Goal: Information Seeking & Learning: Learn about a topic

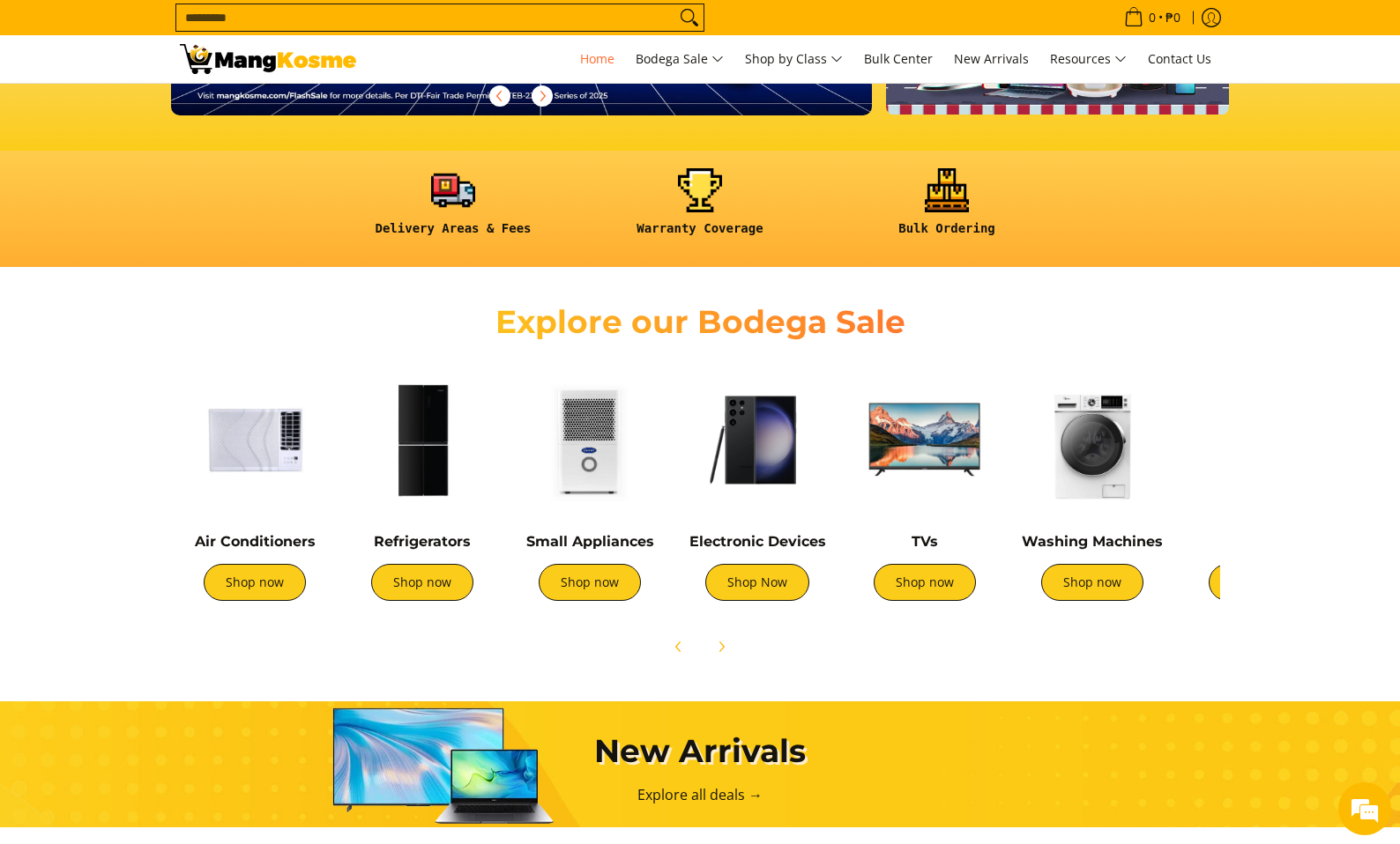
scroll to position [441, 0]
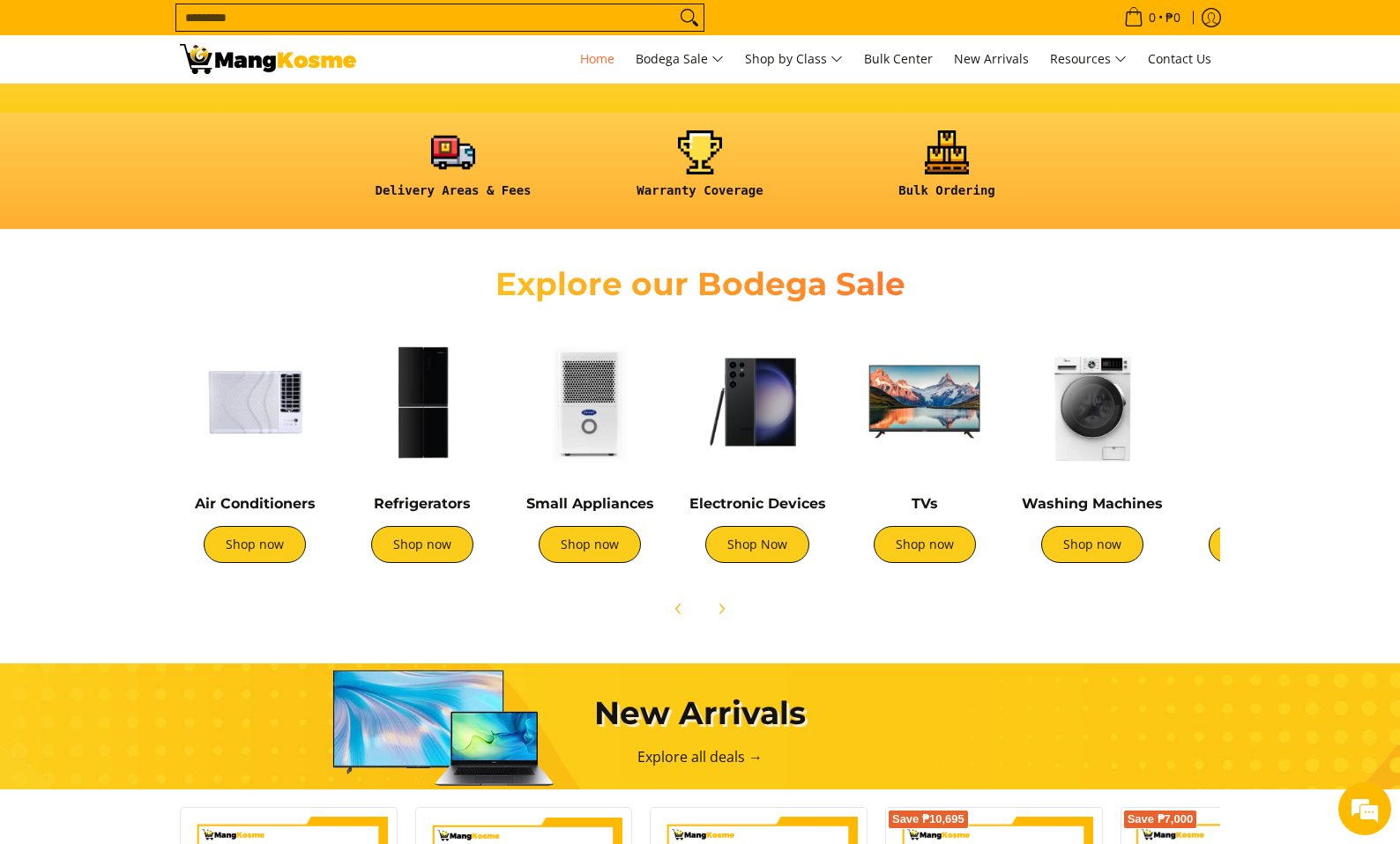
click at [68, 510] on section "Explore our Bodega Sale Air Conditioners Shop now Refrigerators Shop now" at bounding box center [700, 436] width 1400 height 398
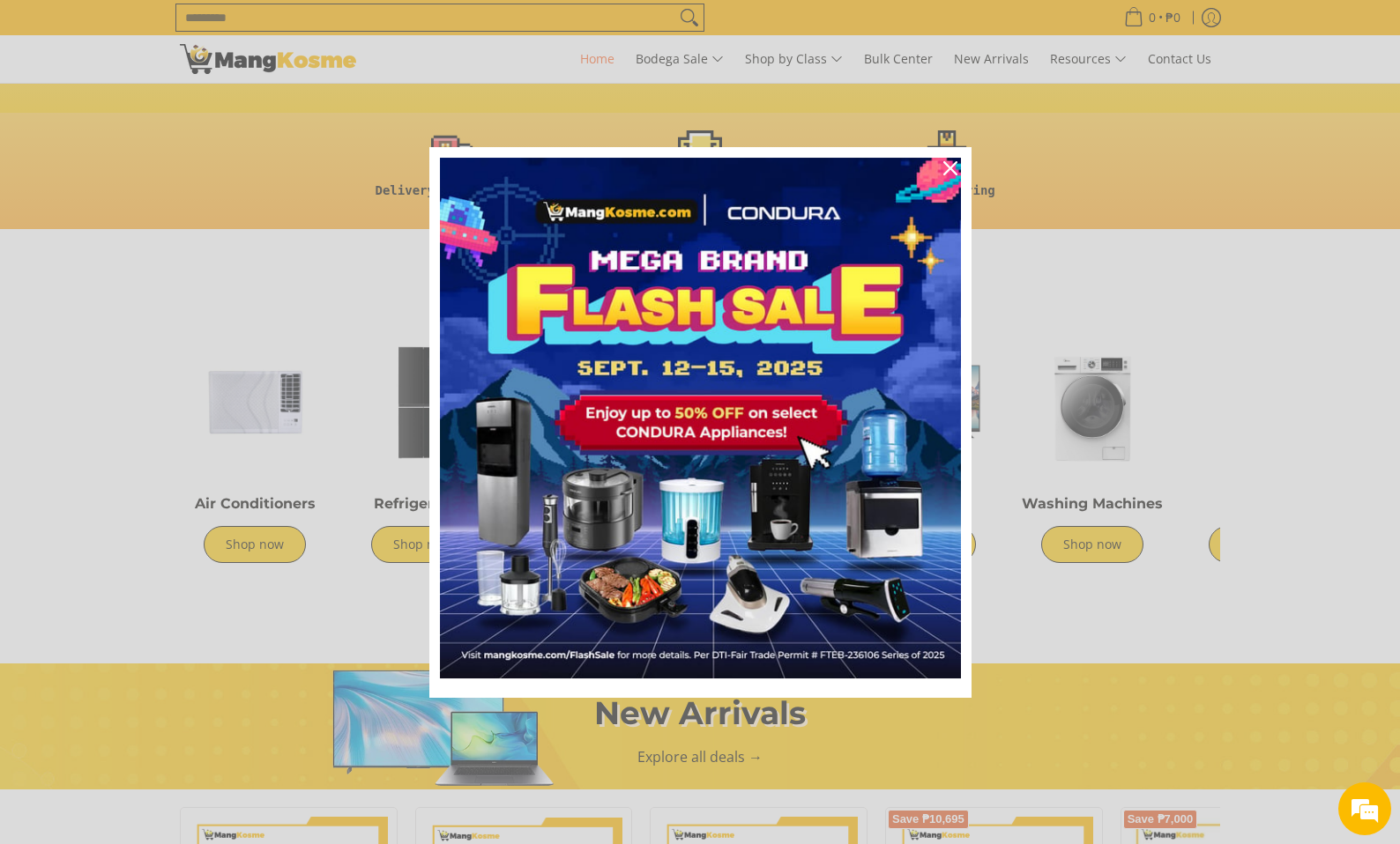
scroll to position [0, 700]
click at [948, 166] on icon "close icon" at bounding box center [949, 168] width 14 height 14
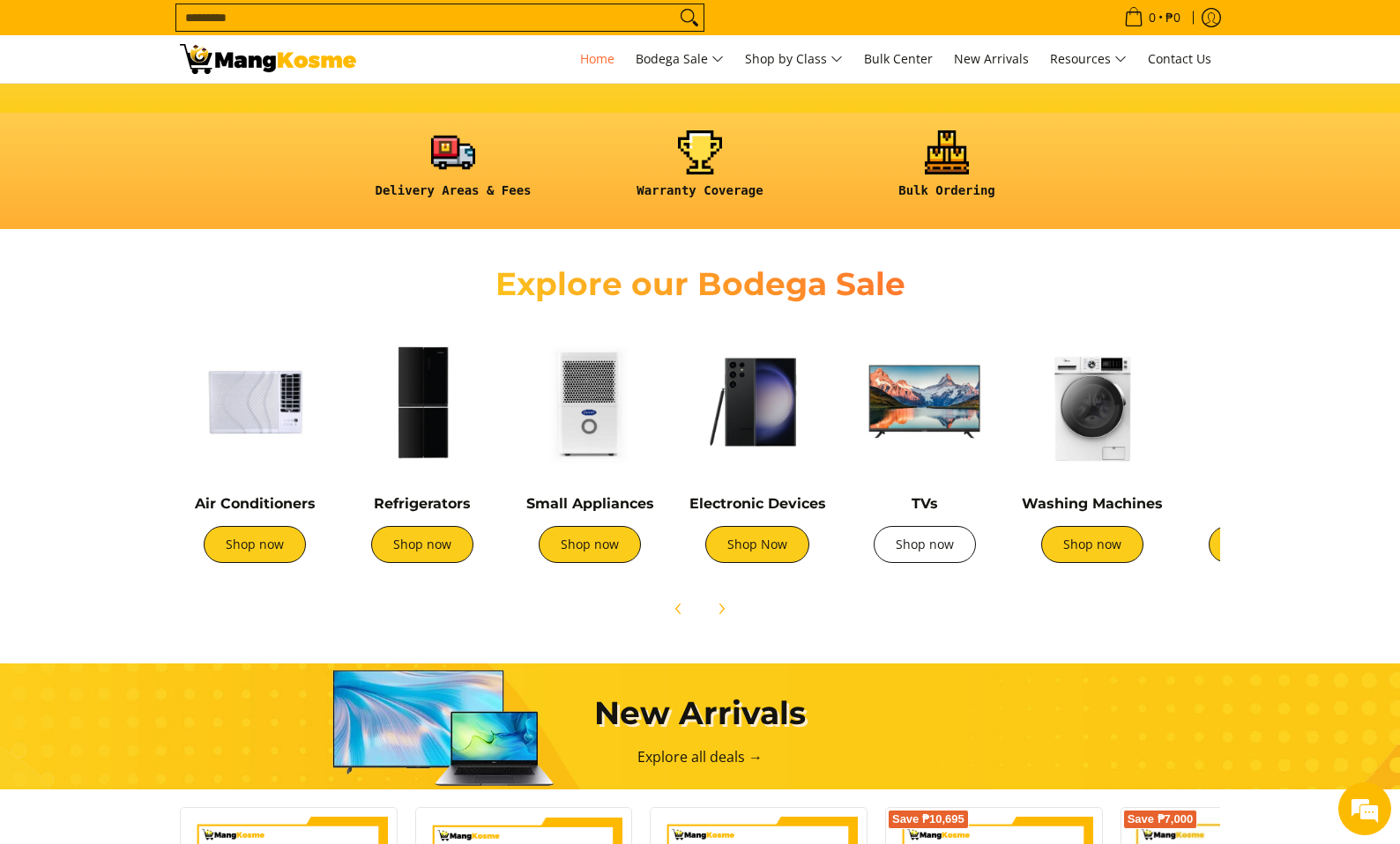
scroll to position [0, 0]
click at [935, 535] on link "Shop now" at bounding box center [925, 544] width 102 height 37
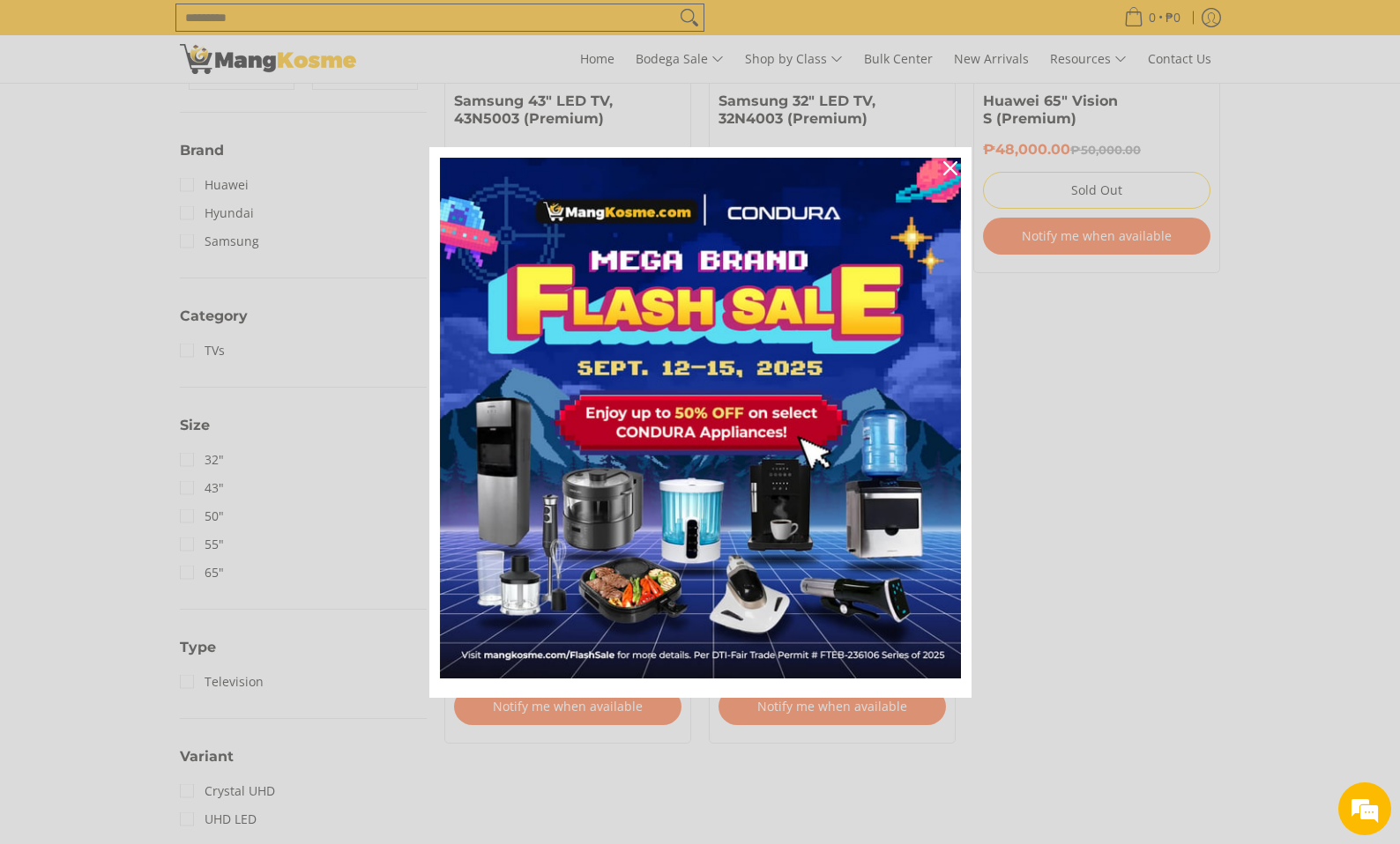
scroll to position [616, 0]
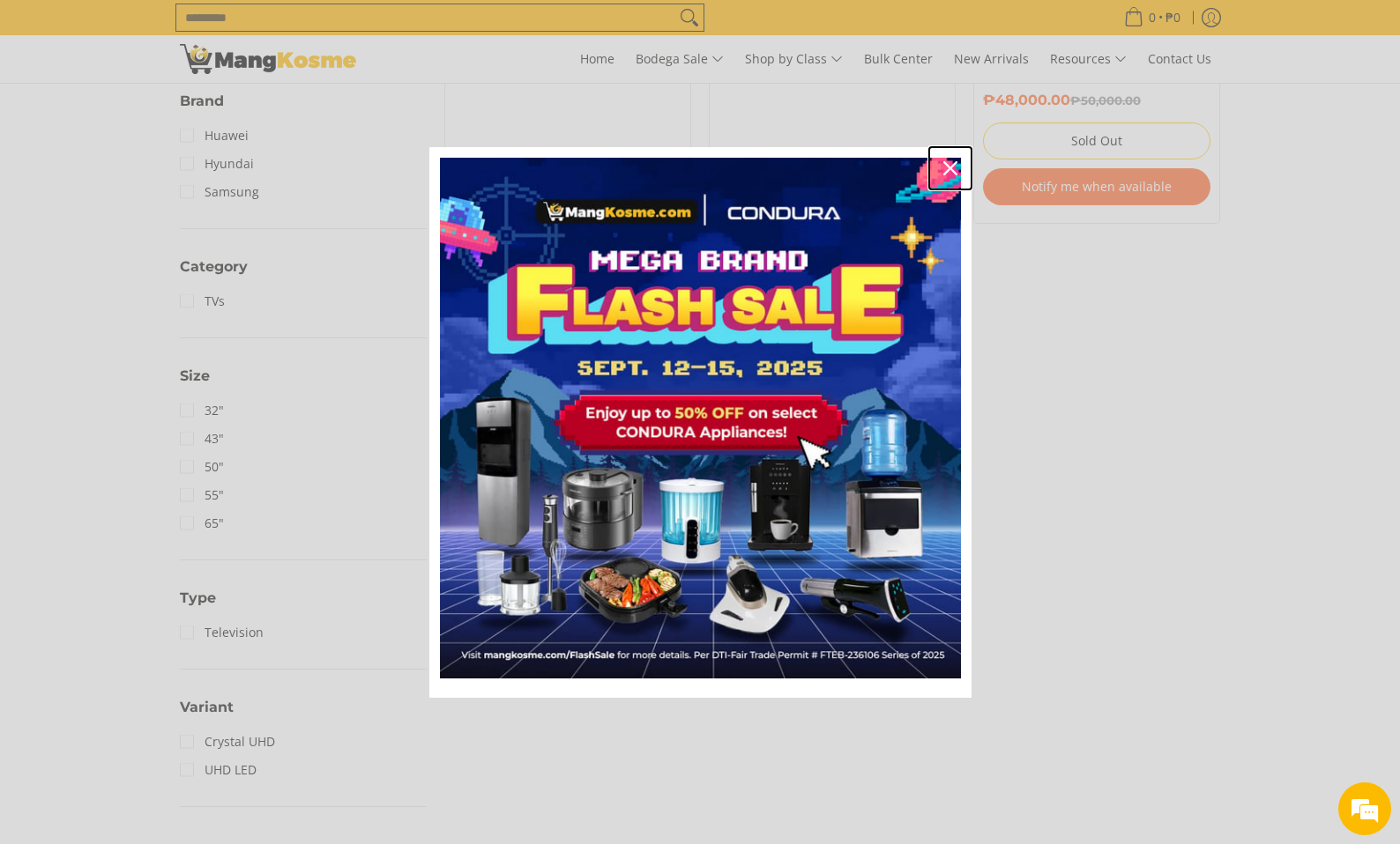
click at [950, 168] on icon "close icon" at bounding box center [949, 168] width 14 height 14
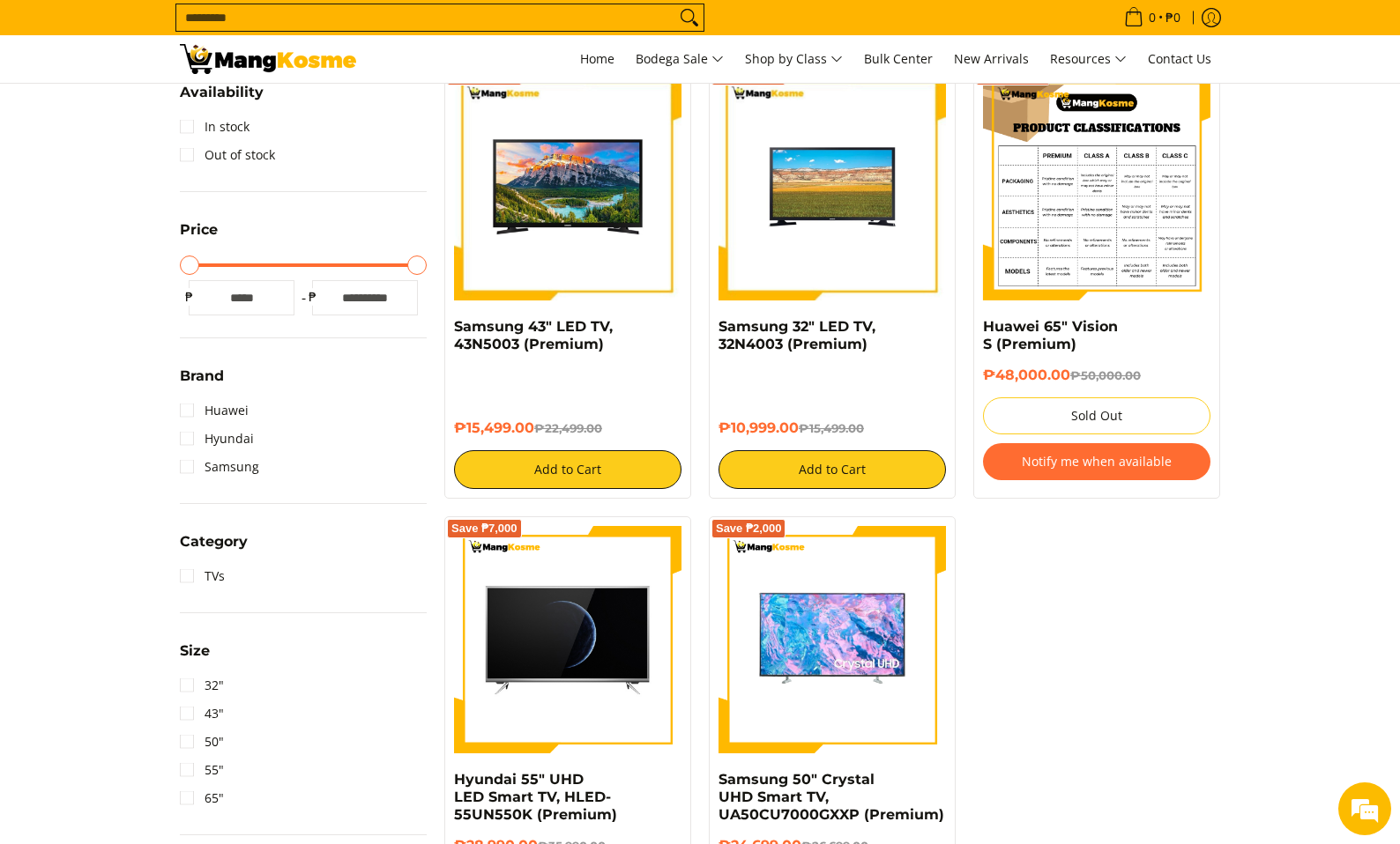
scroll to position [352, 0]
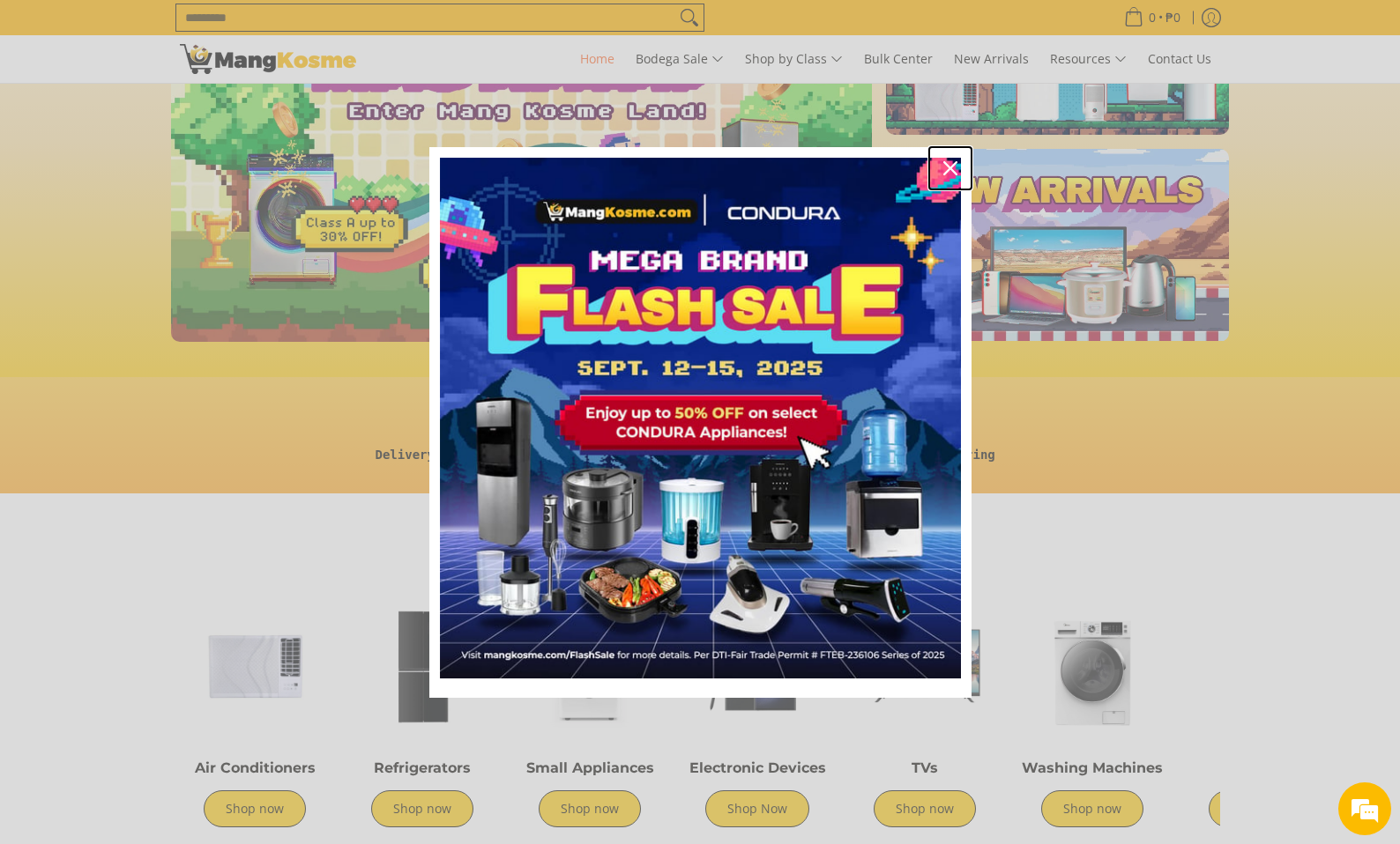
click at [946, 161] on icon "close icon" at bounding box center [949, 168] width 14 height 14
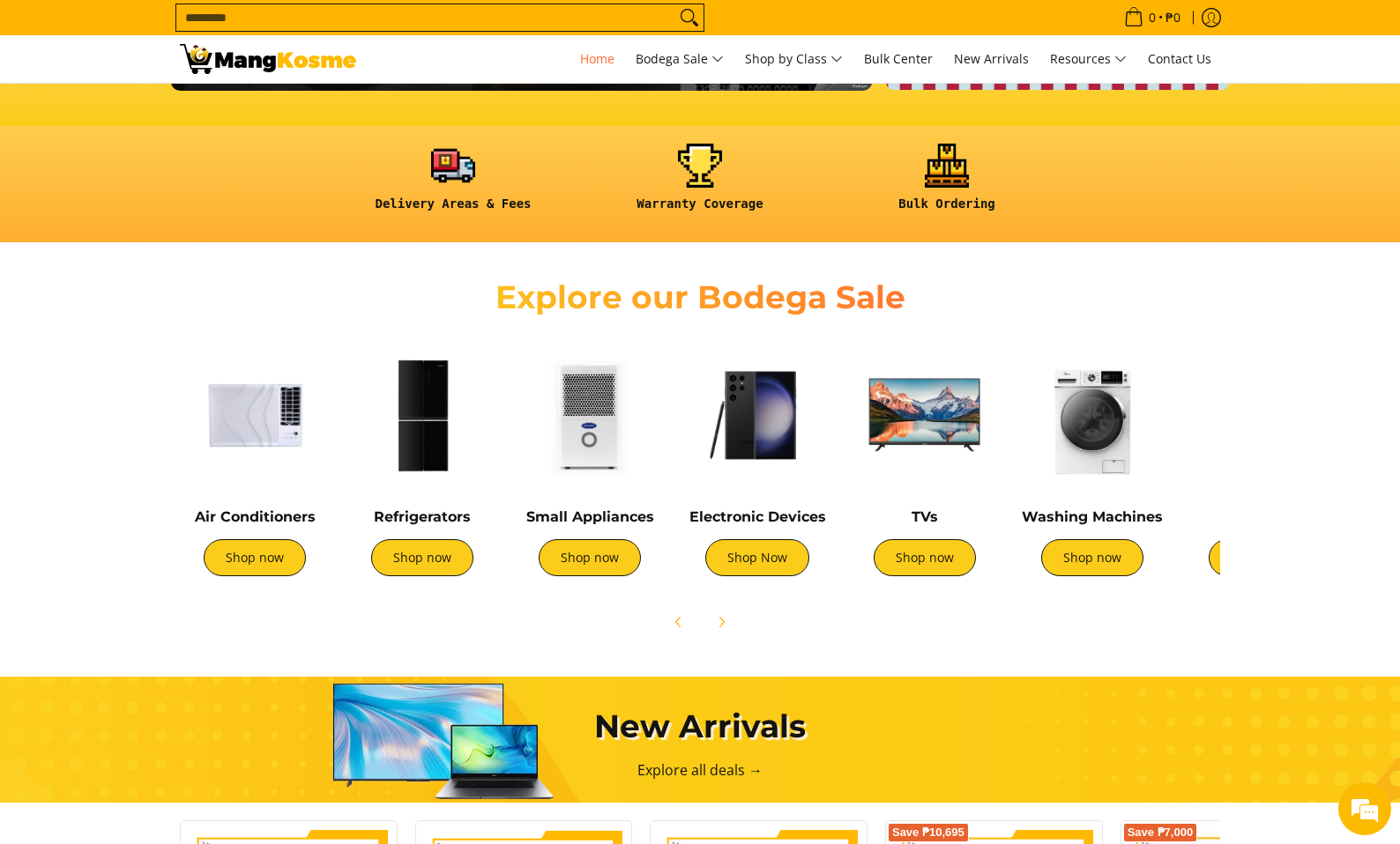
scroll to position [441, 0]
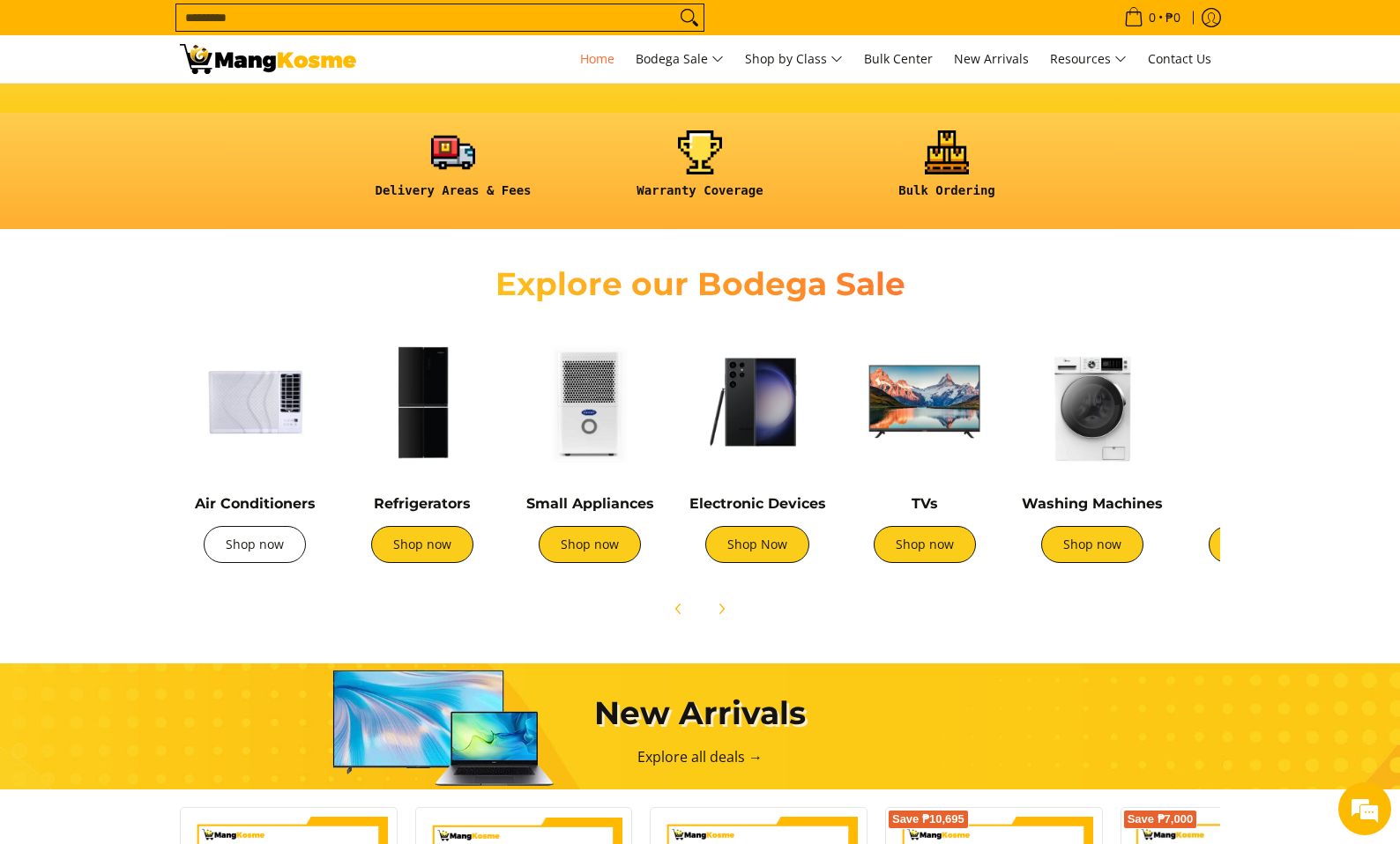
click at [267, 540] on link "Shop now" at bounding box center [255, 544] width 102 height 37
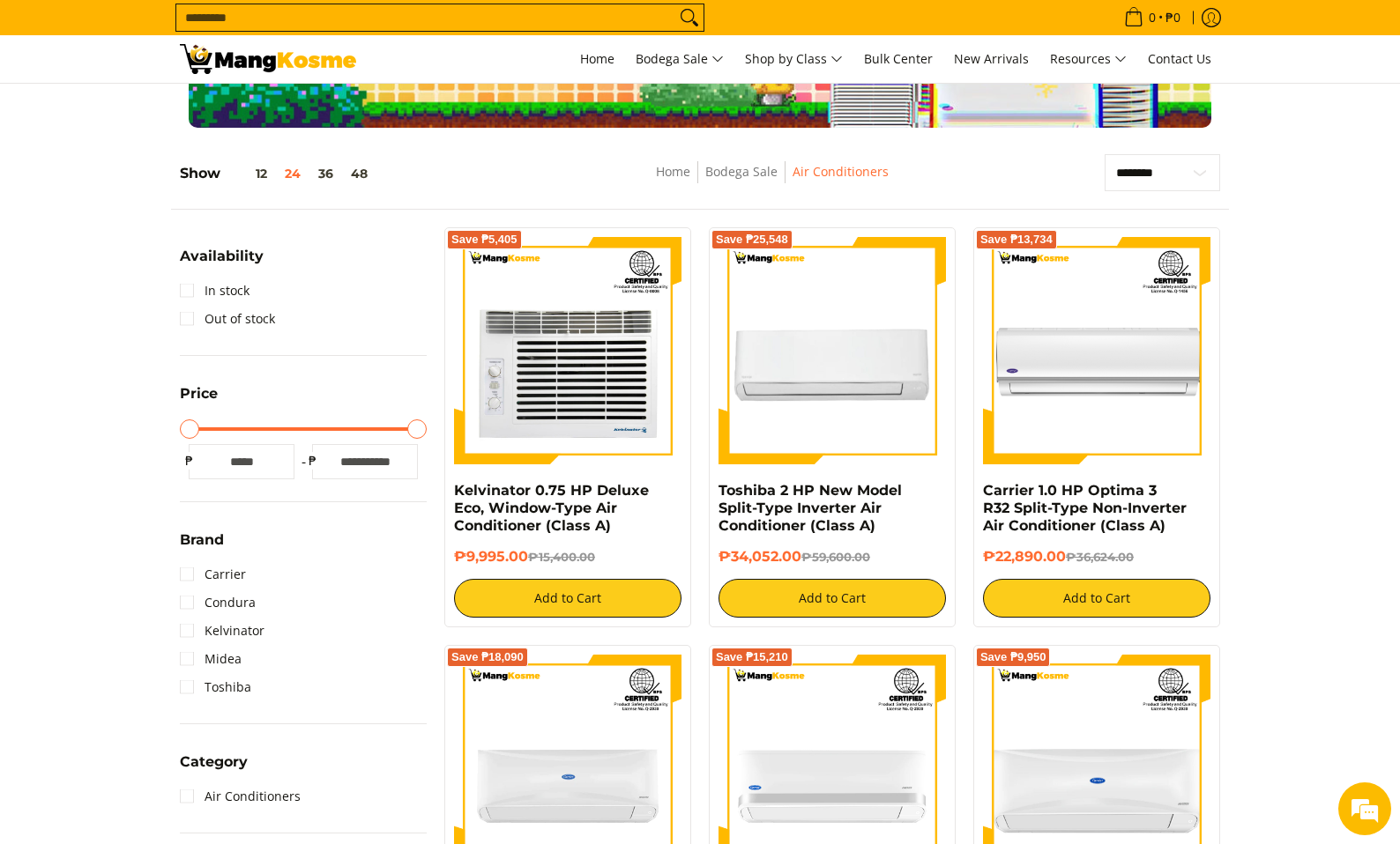
scroll to position [352, 0]
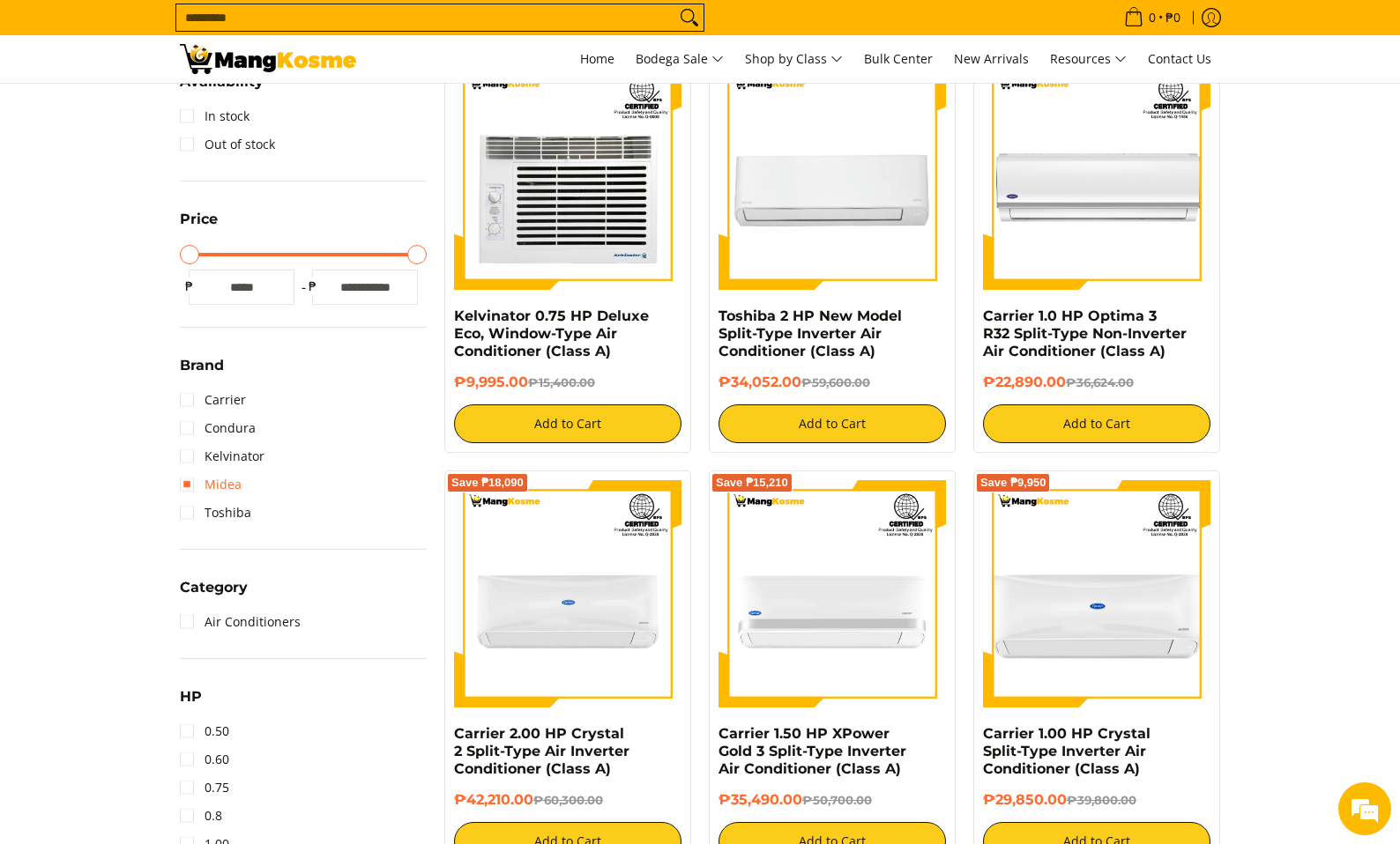
click at [222, 482] on link "Midea" at bounding box center [210, 484] width 62 height 28
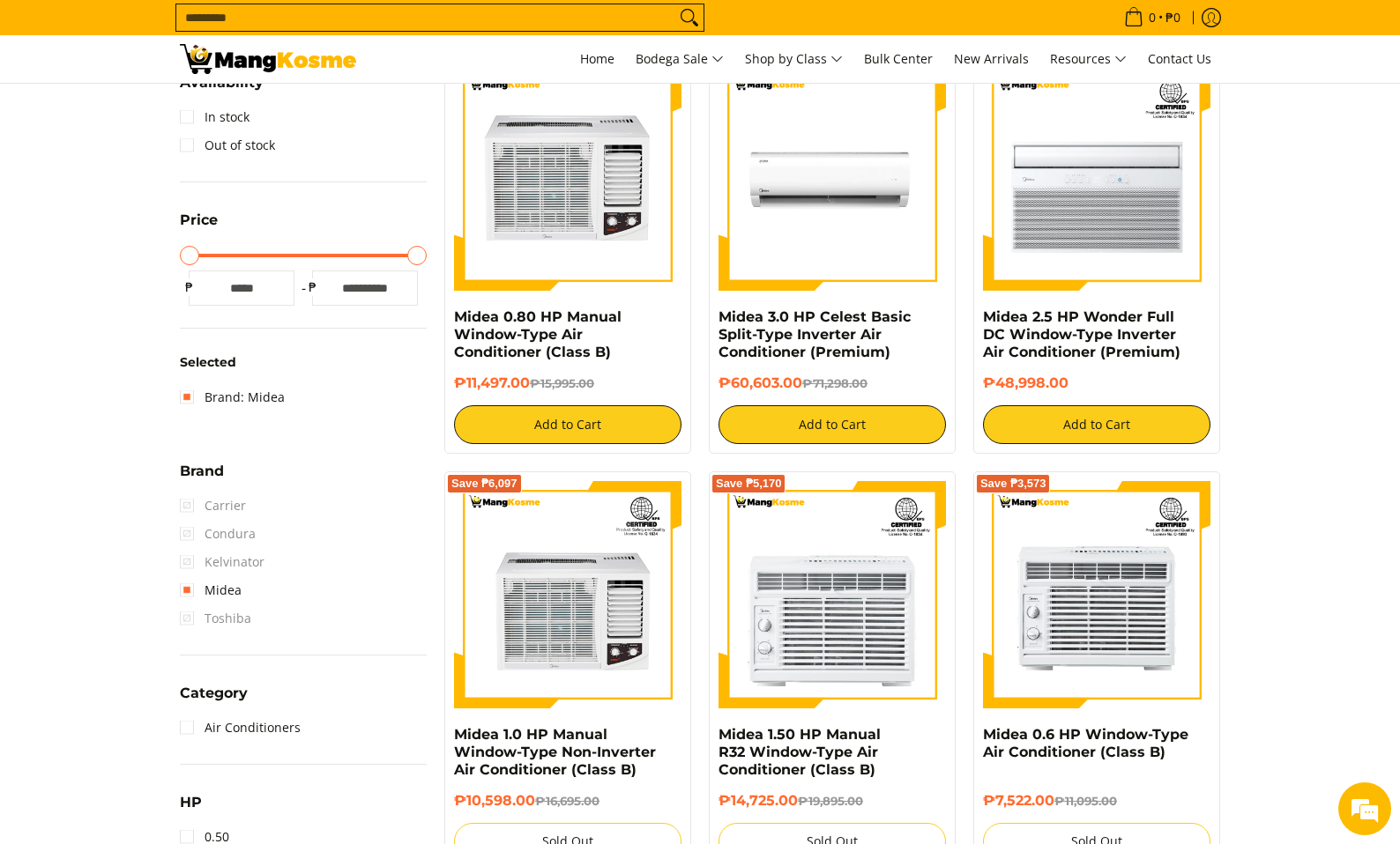
scroll to position [249, 0]
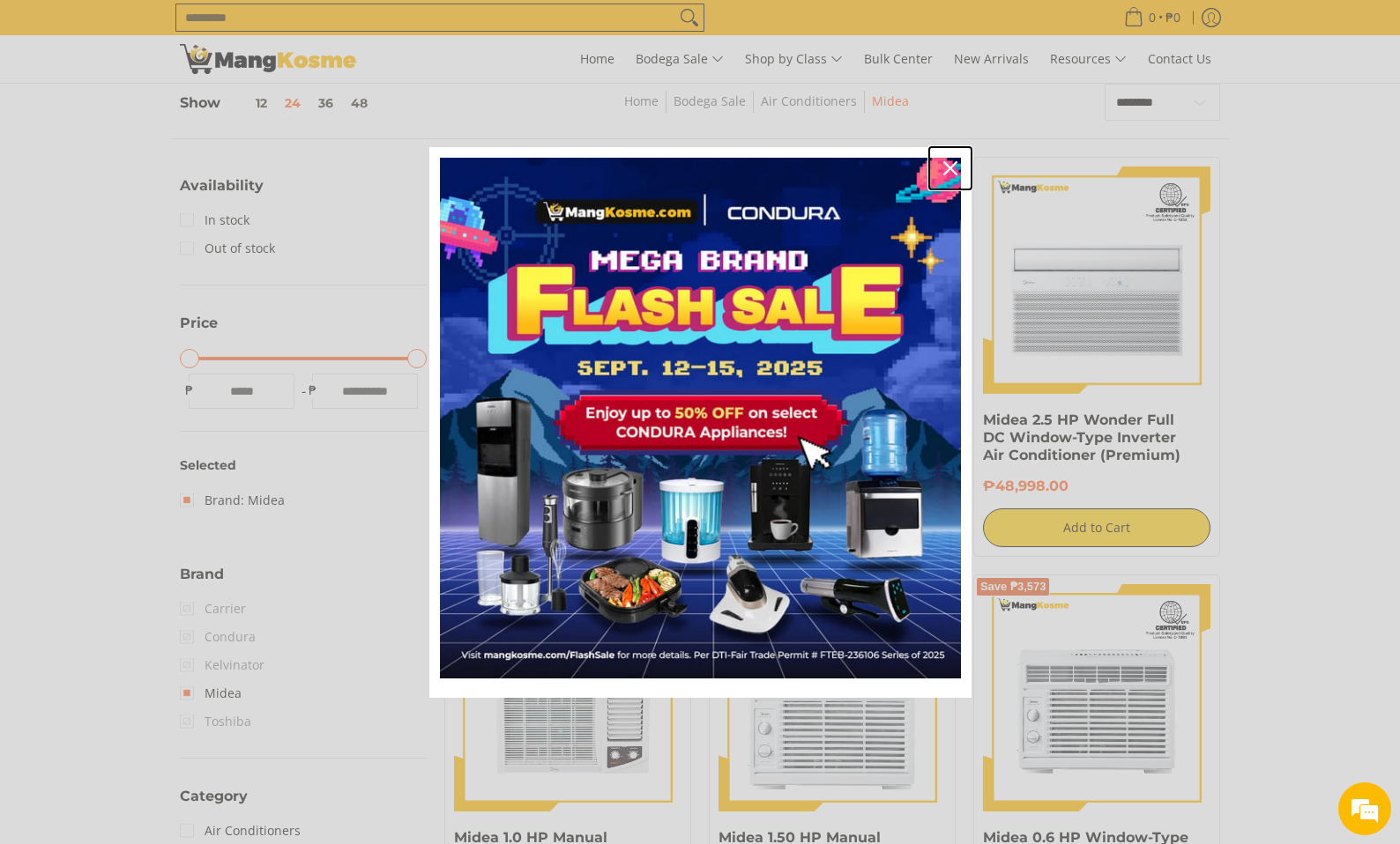
click at [952, 164] on icon "close icon" at bounding box center [949, 168] width 14 height 14
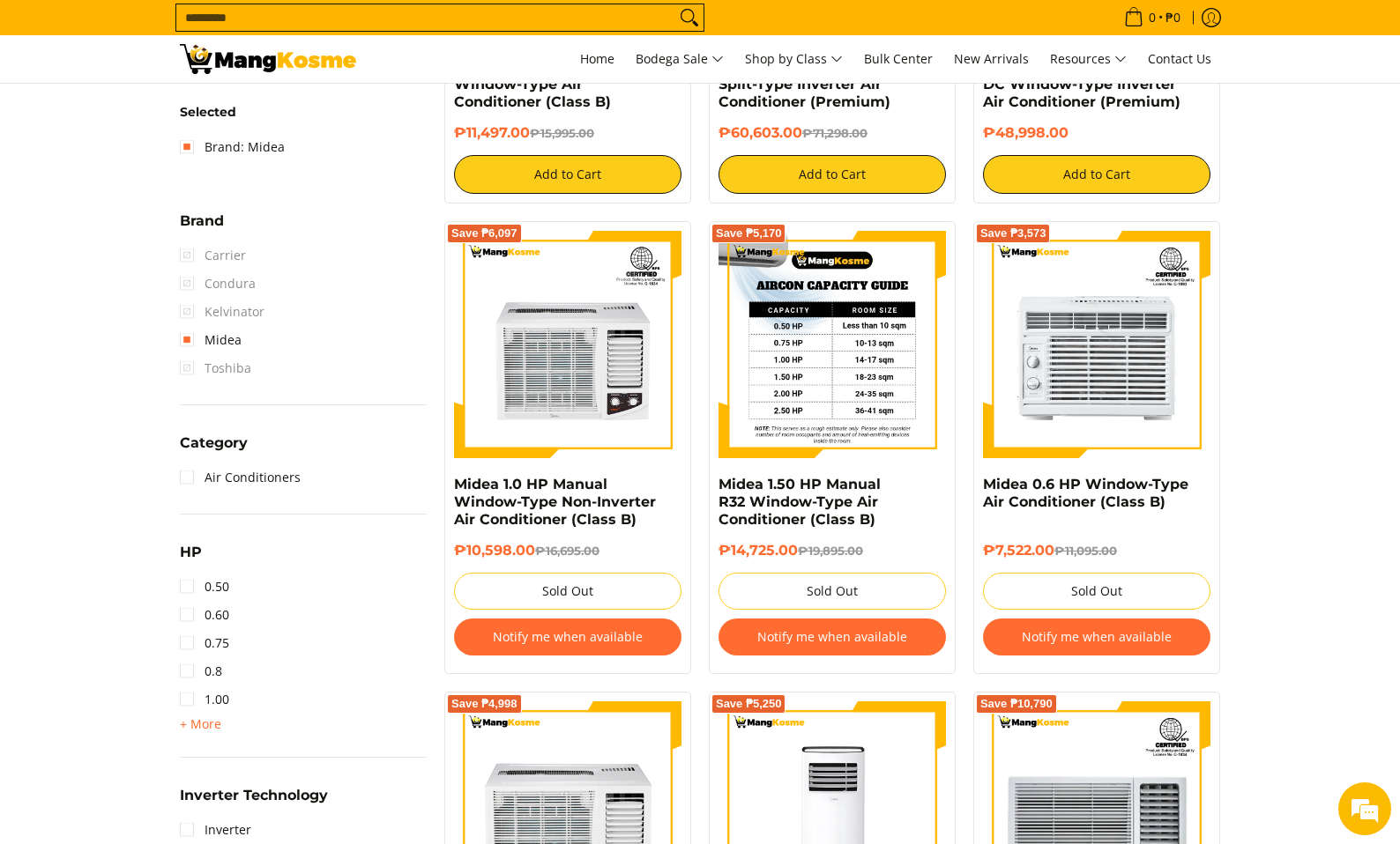
scroll to position [601, 0]
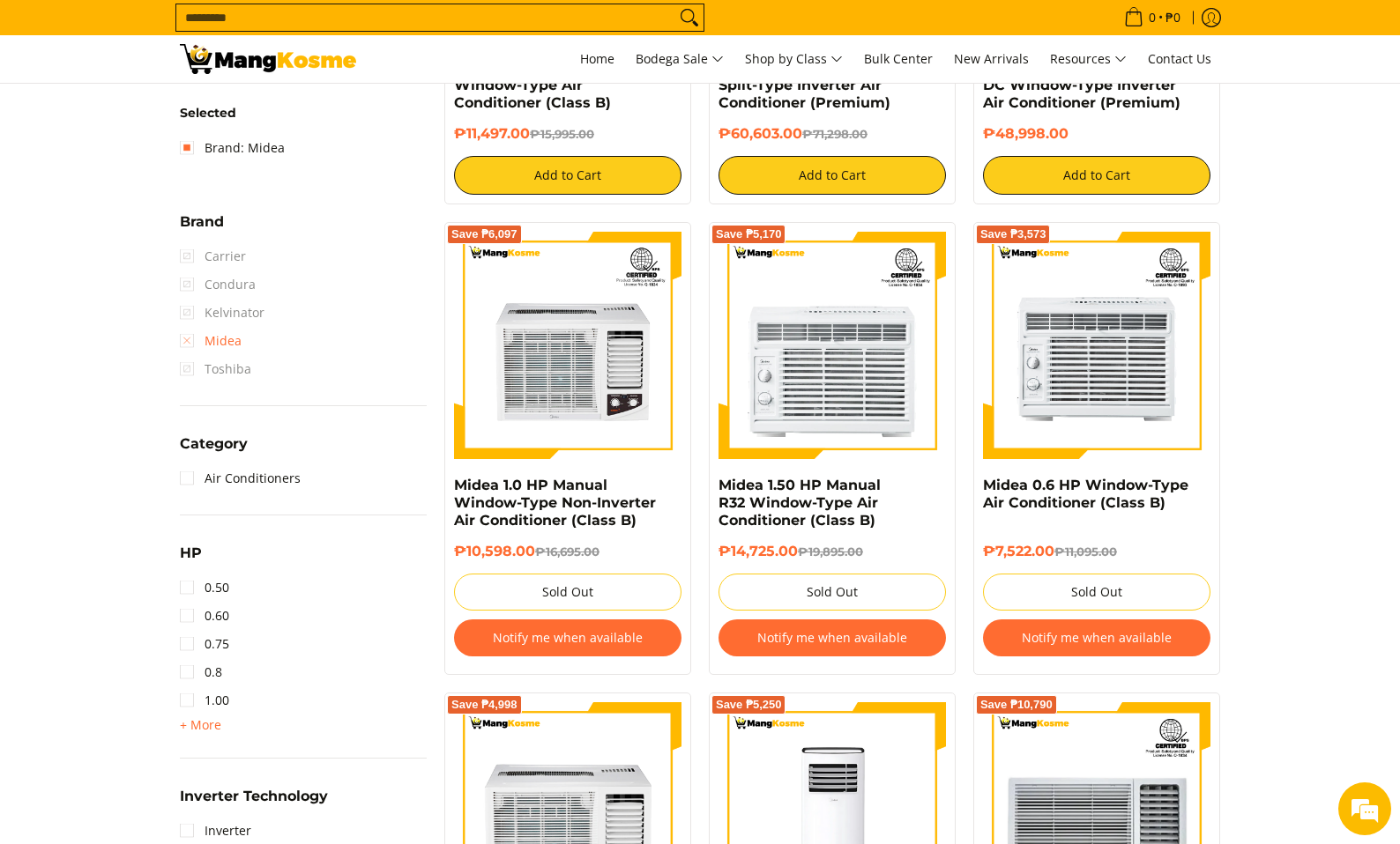
click at [212, 328] on link "Midea" at bounding box center [210, 341] width 62 height 28
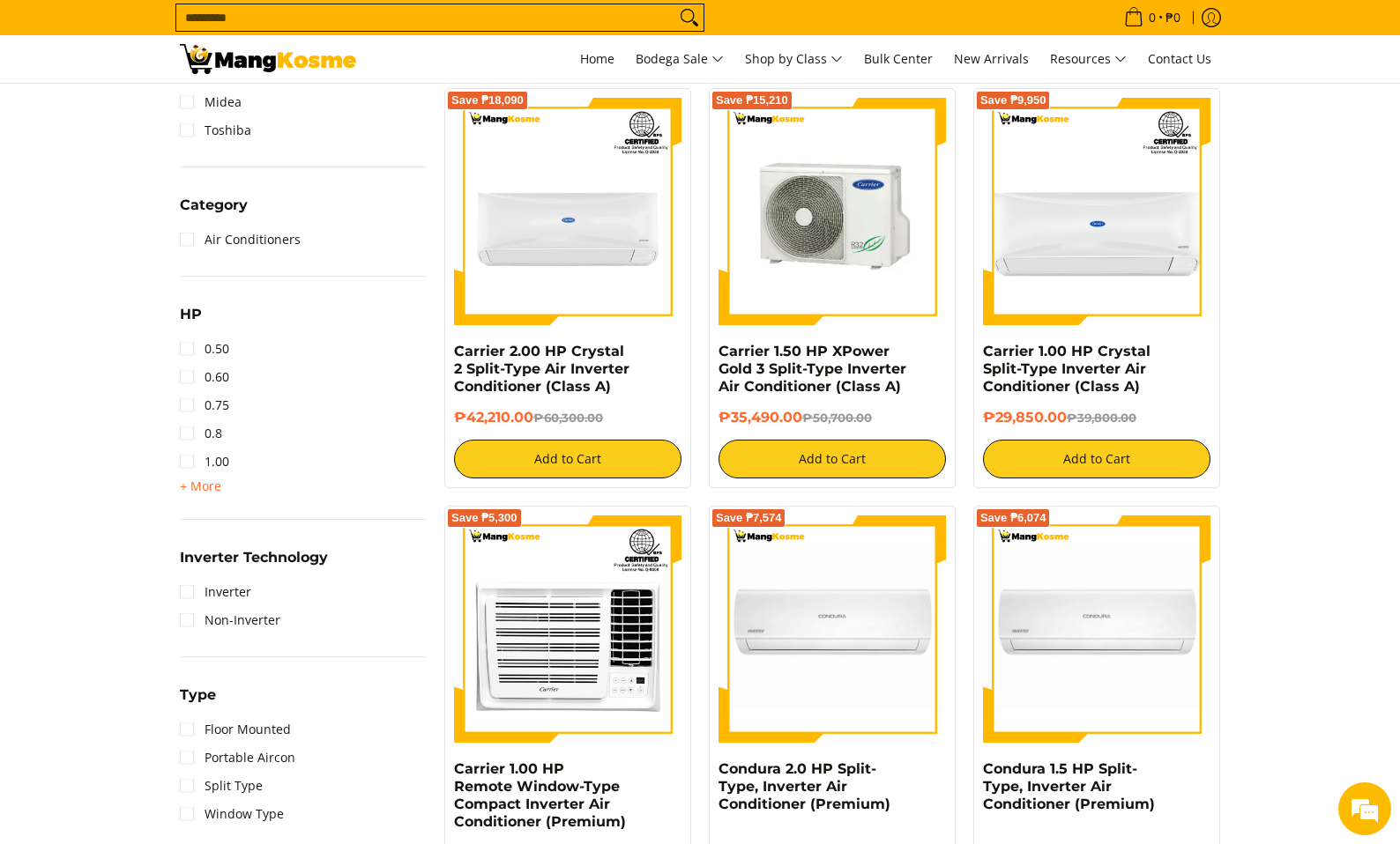
scroll to position [689, 0]
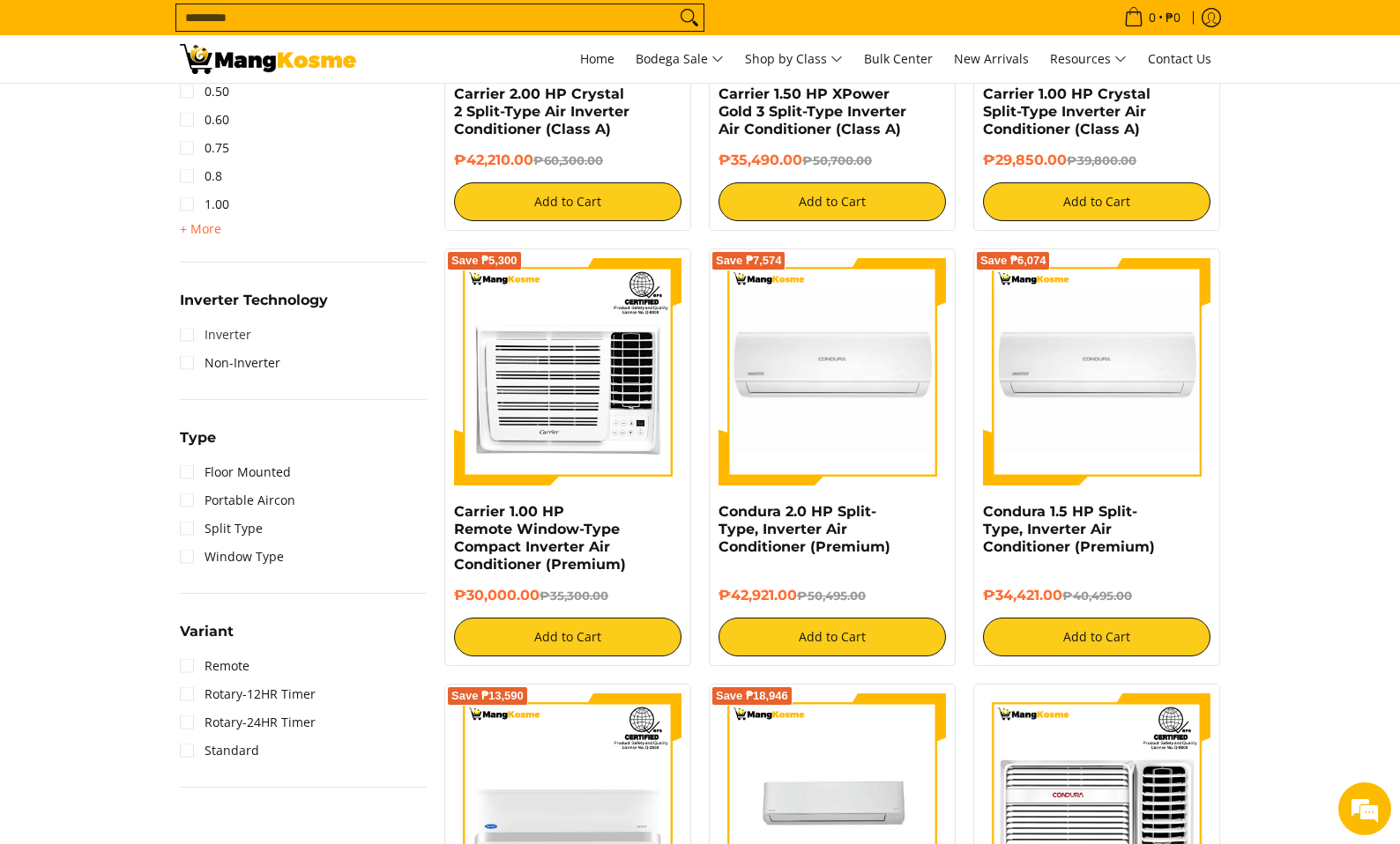
scroll to position [953, 0]
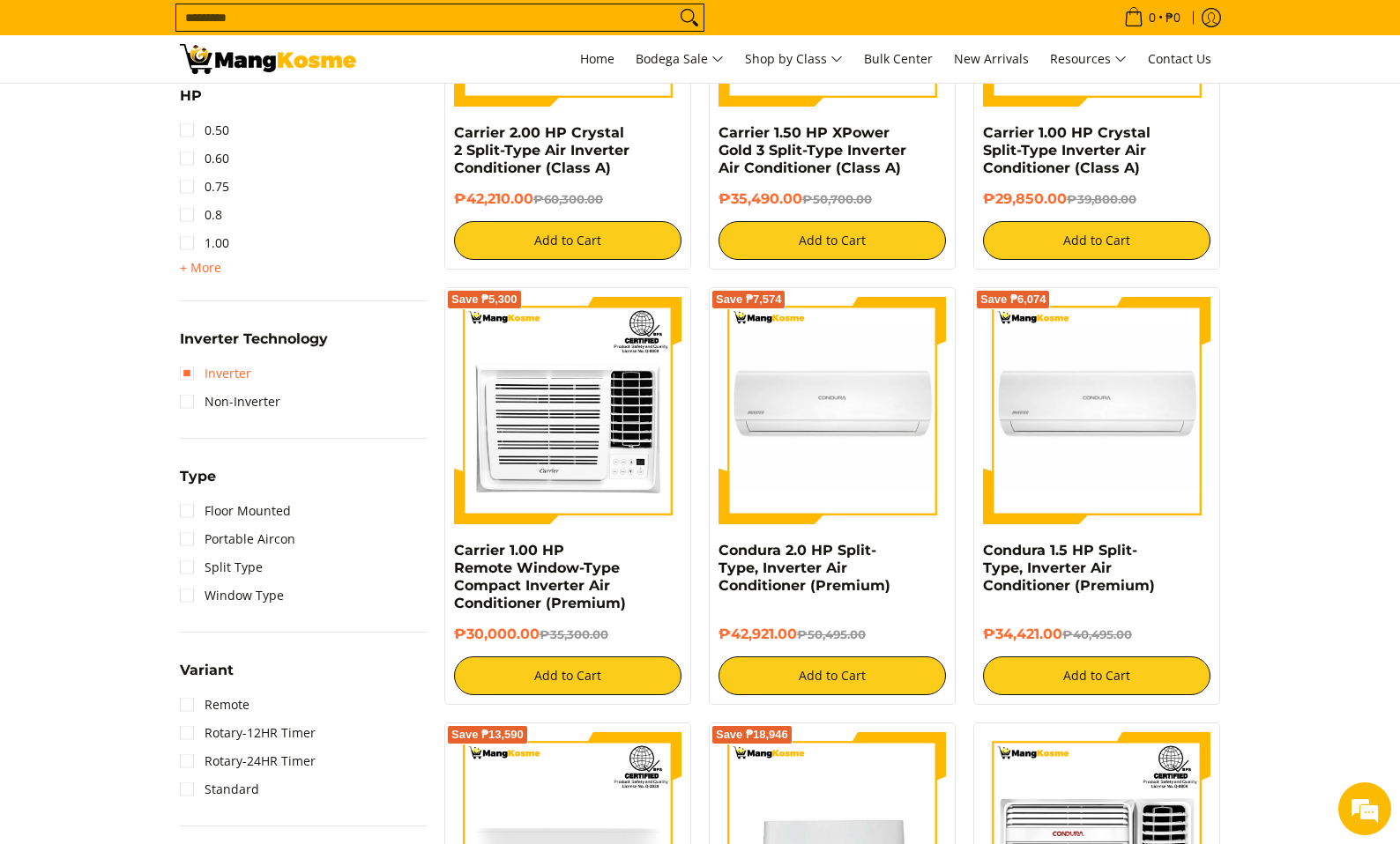
click at [229, 368] on link "Inverter" at bounding box center [215, 373] width 71 height 28
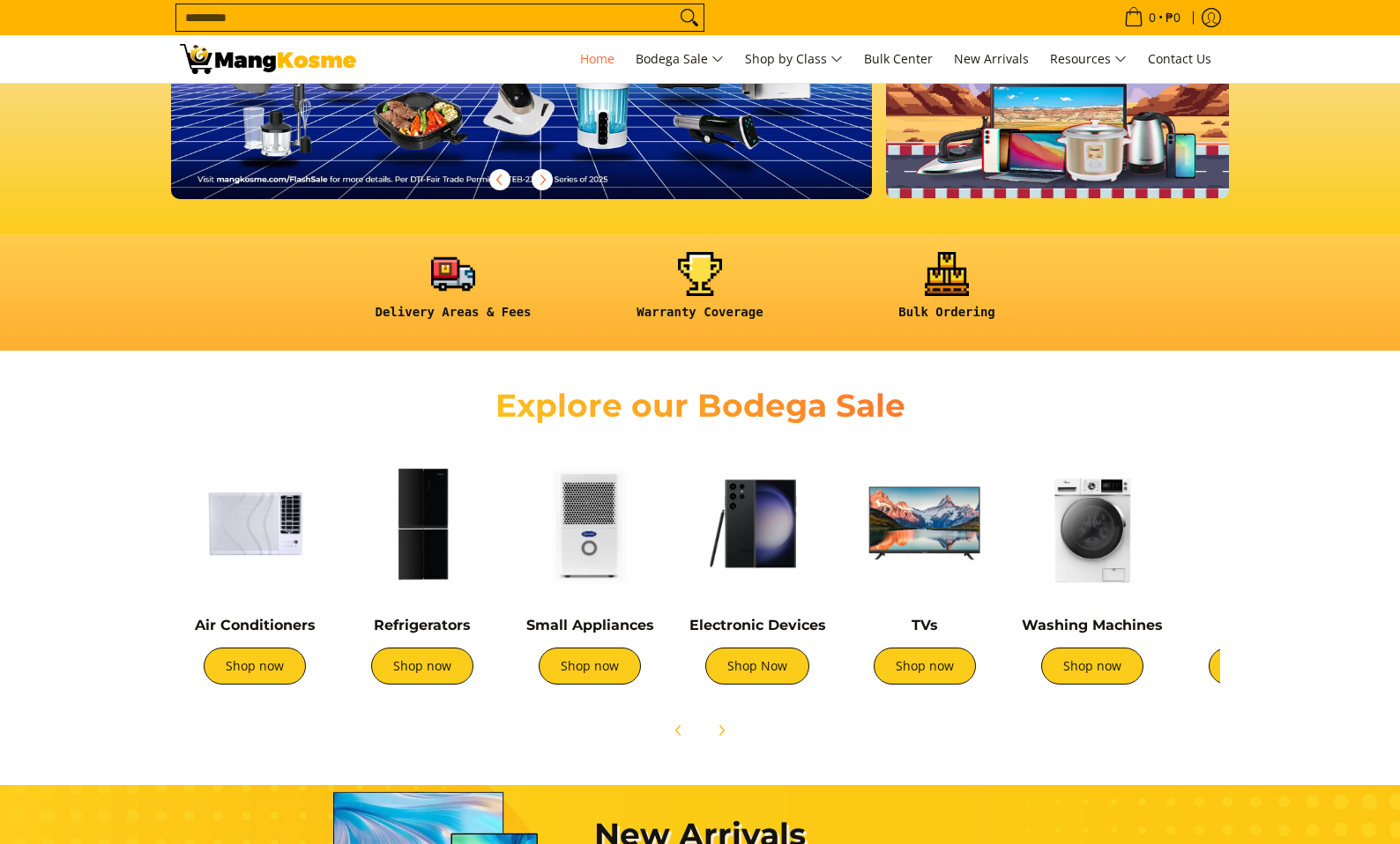
scroll to position [529, 0]
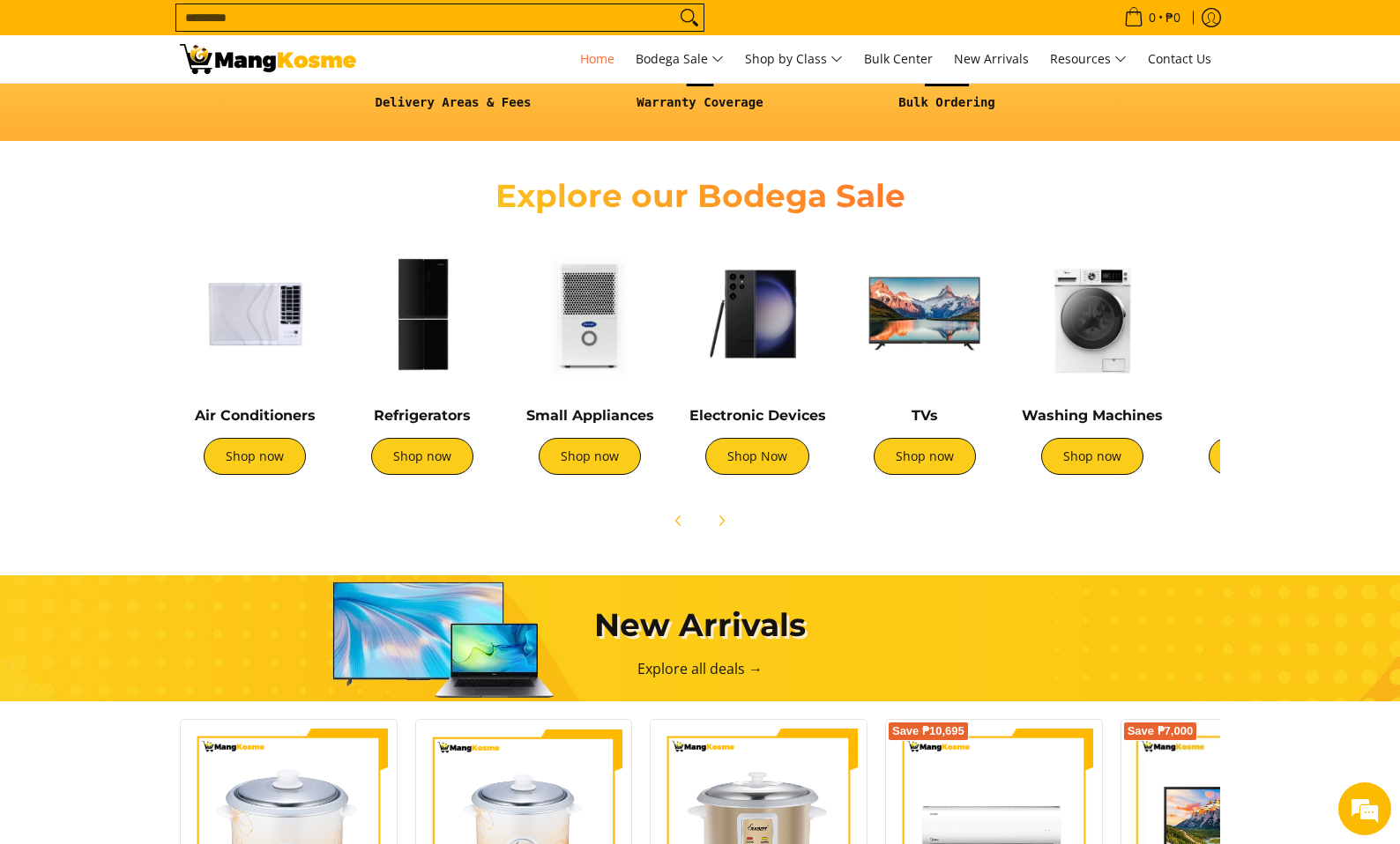
click at [414, 351] on img at bounding box center [422, 313] width 149 height 149
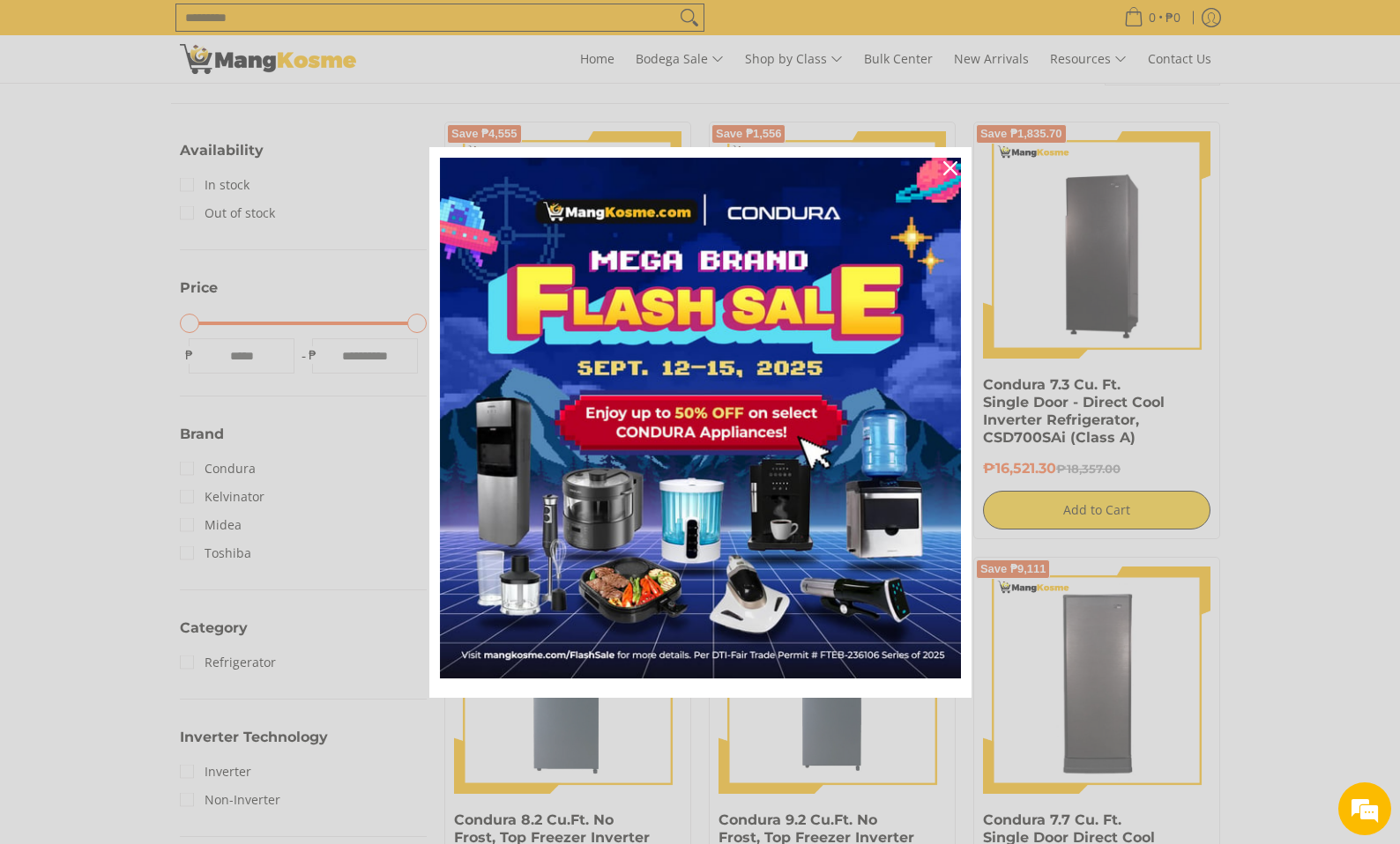
scroll to position [264, 0]
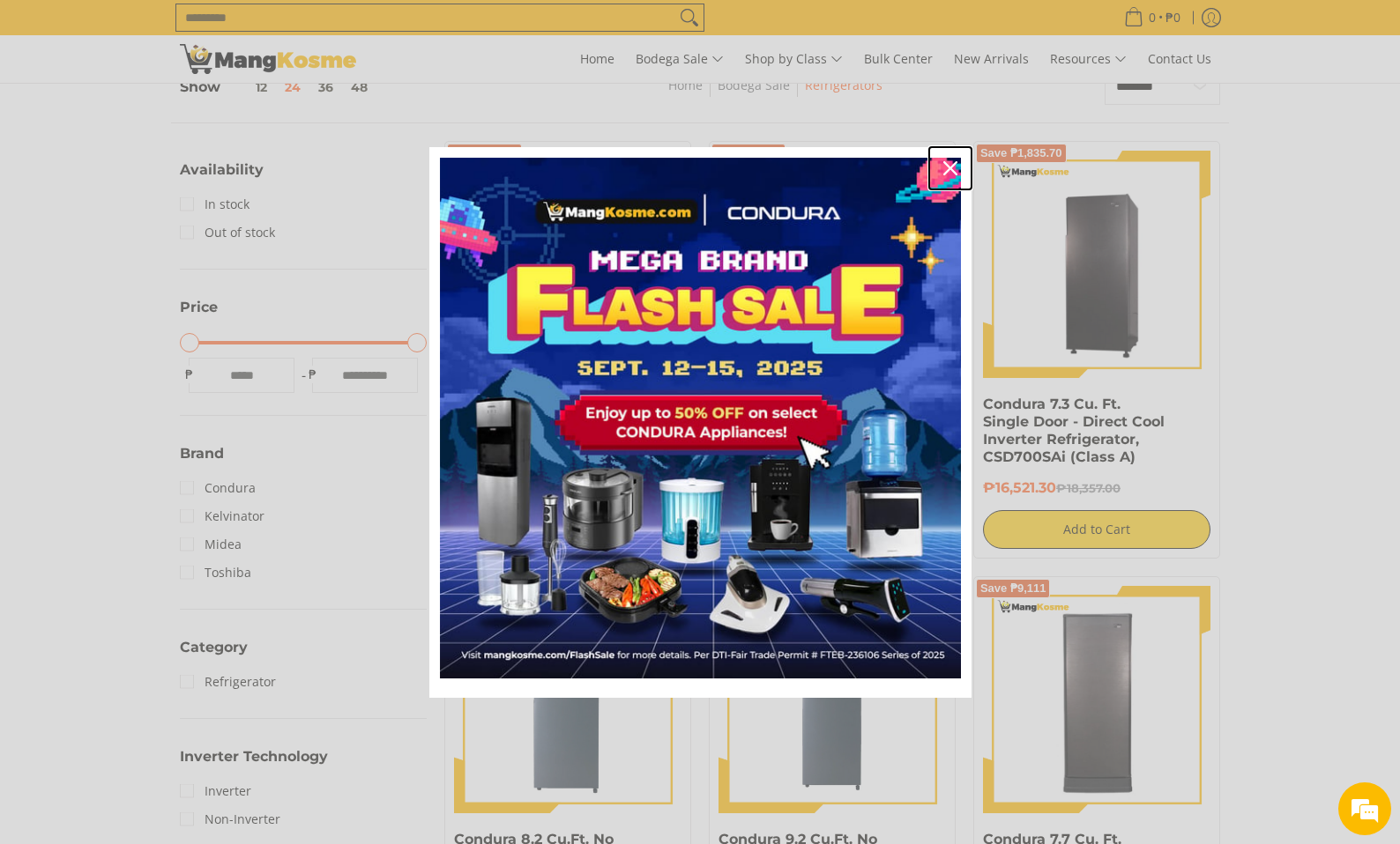
click at [938, 158] on div "Close" at bounding box center [950, 168] width 28 height 28
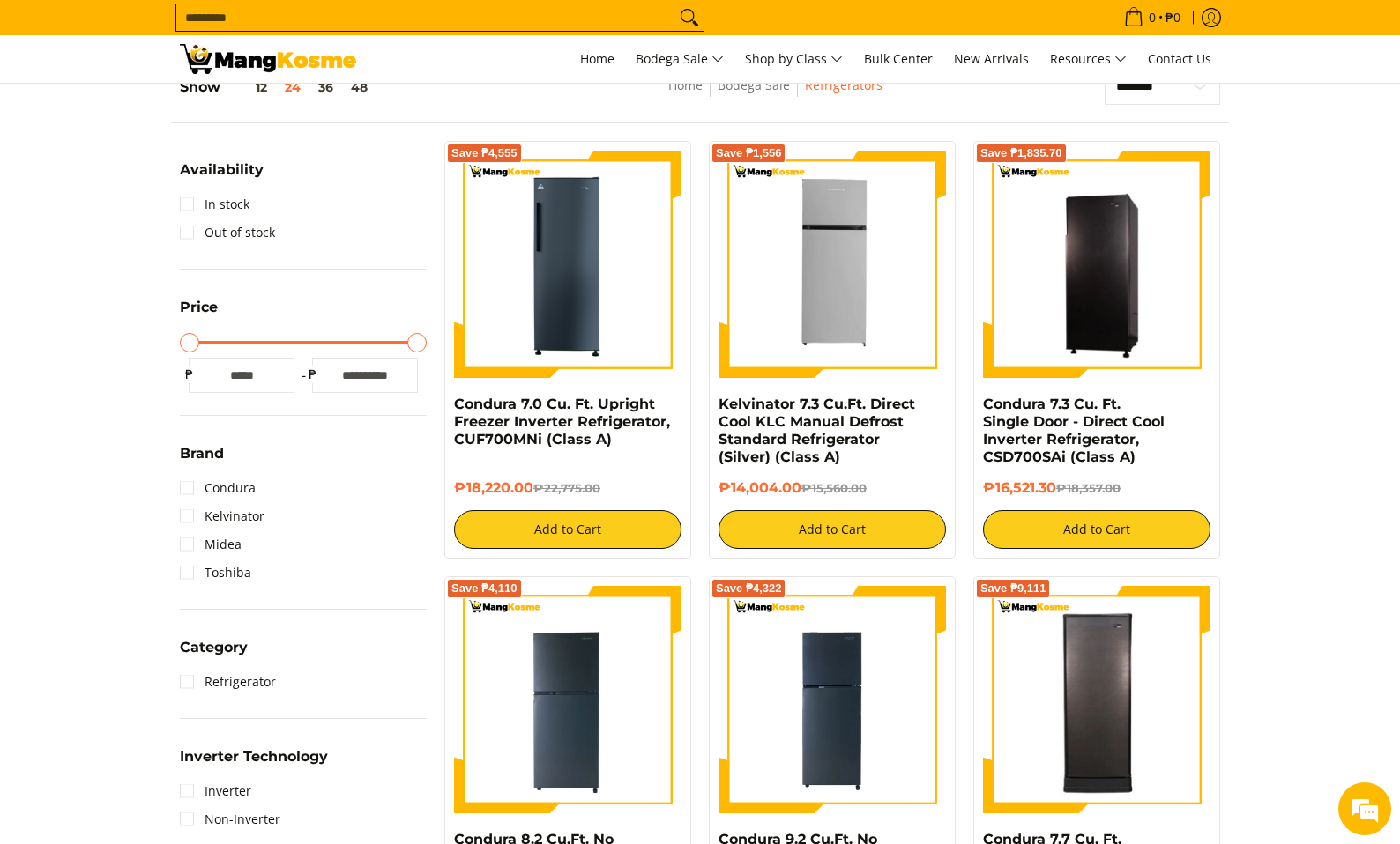
scroll to position [0, 0]
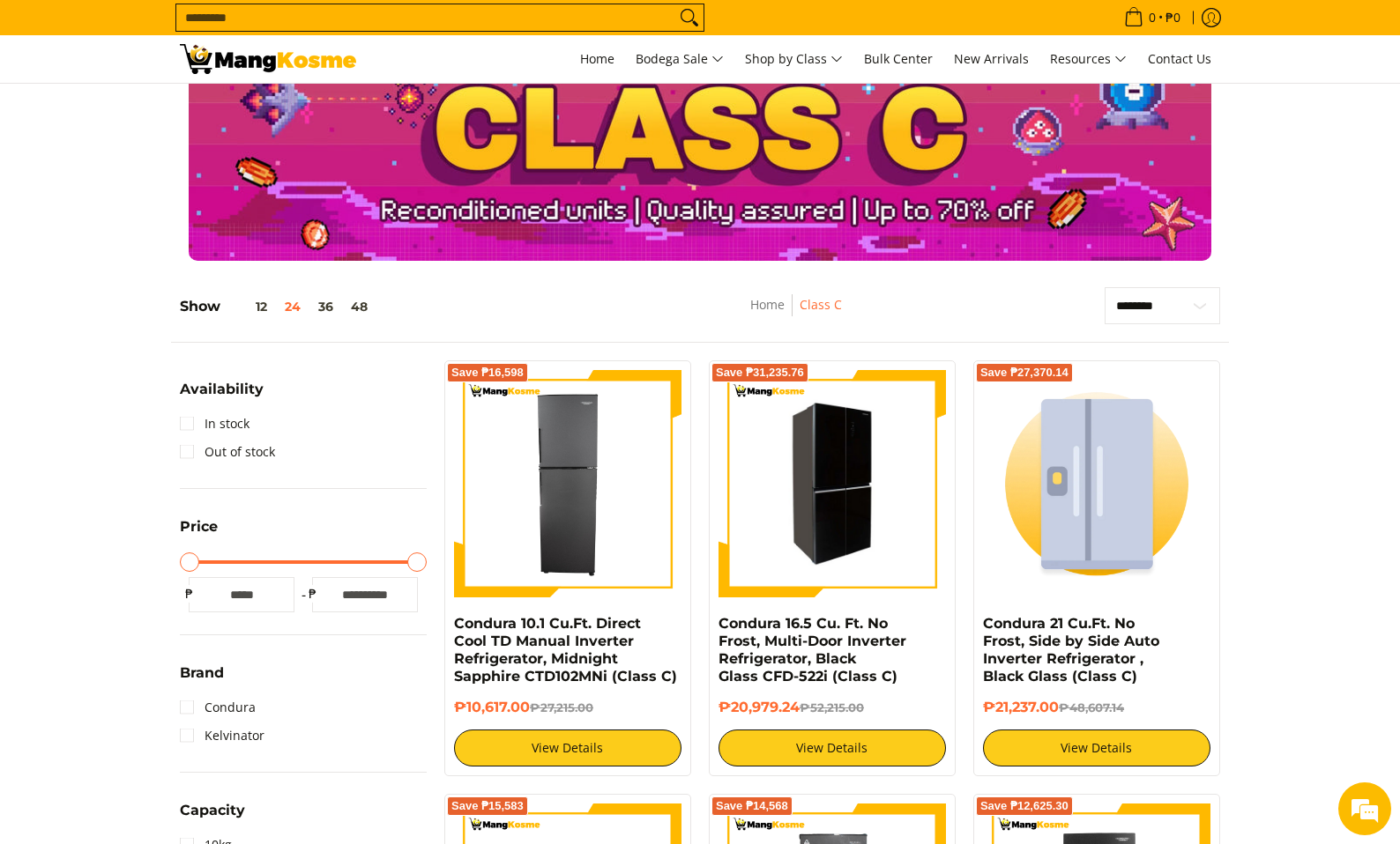
scroll to position [264, 0]
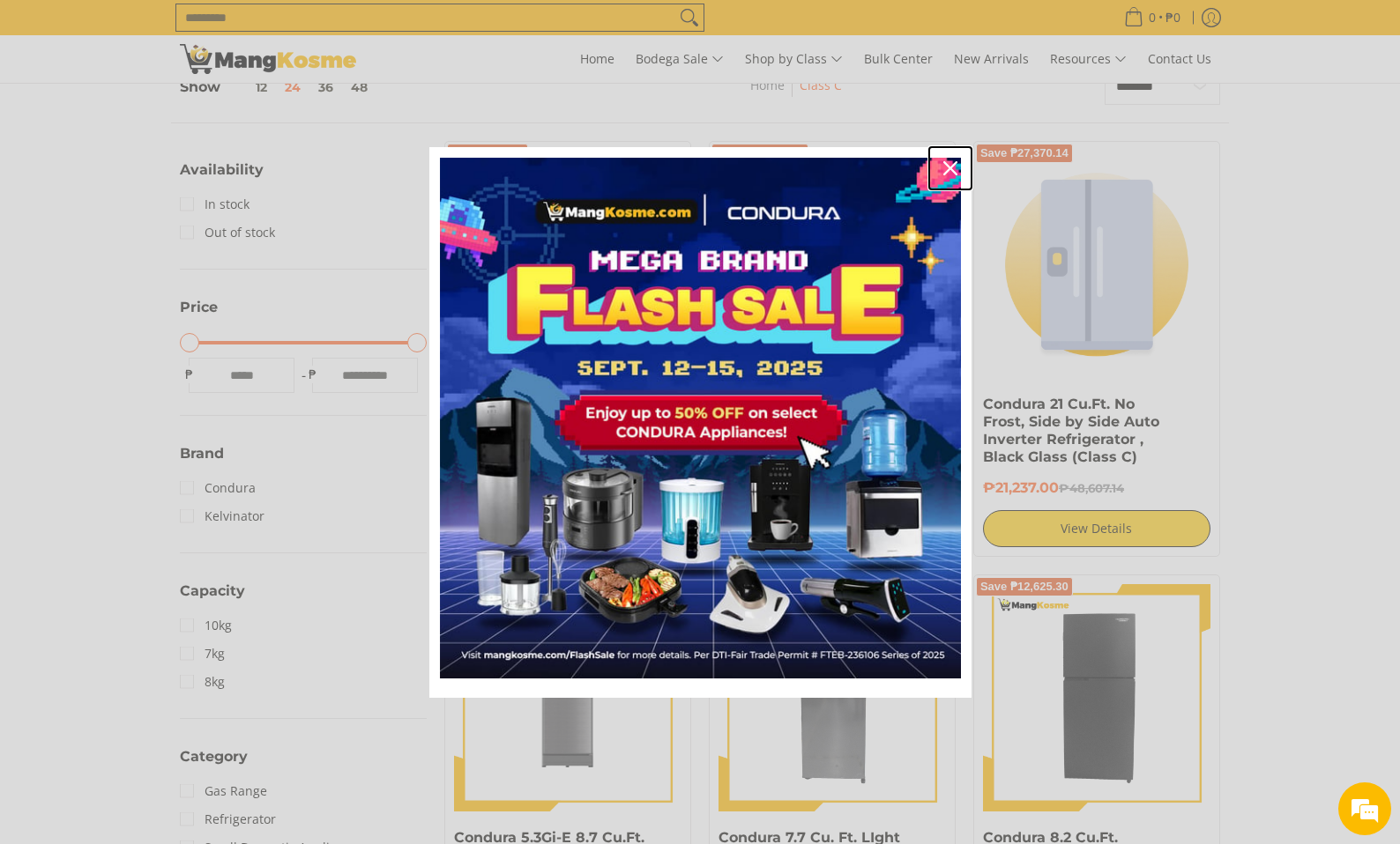
click at [949, 165] on icon "close icon" at bounding box center [949, 168] width 14 height 14
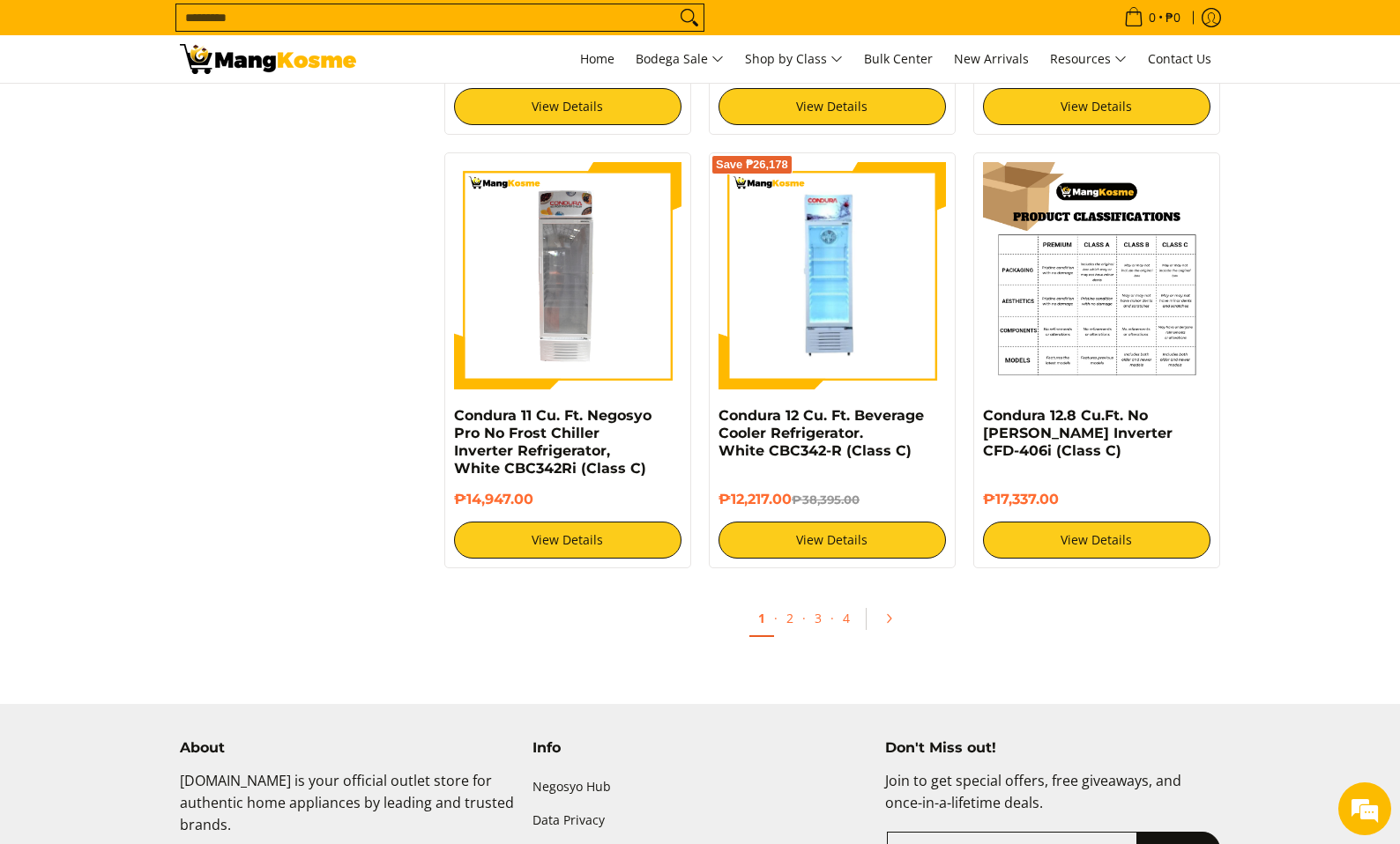
scroll to position [3348, 0]
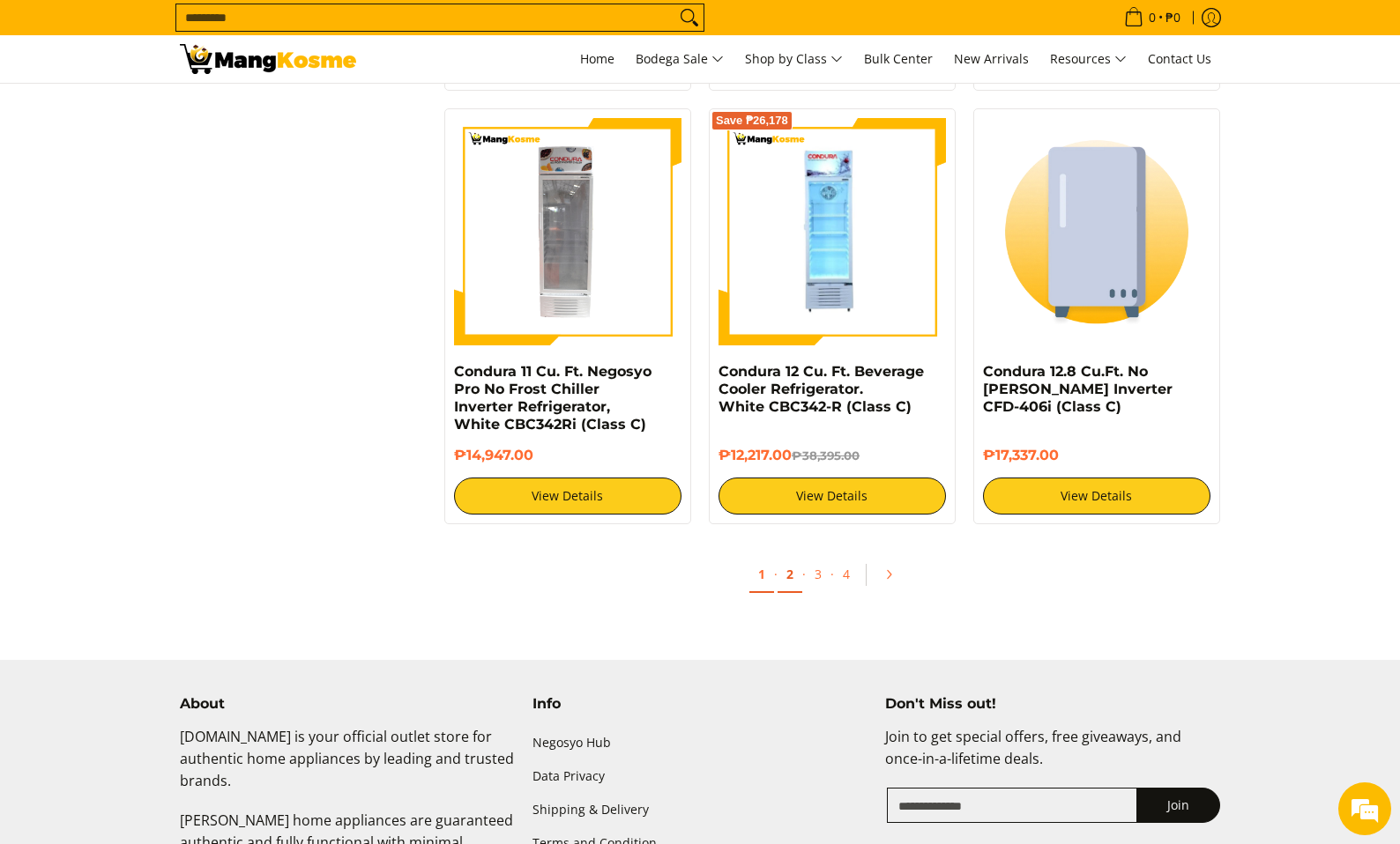
click at [788, 568] on link "2" at bounding box center [789, 575] width 25 height 36
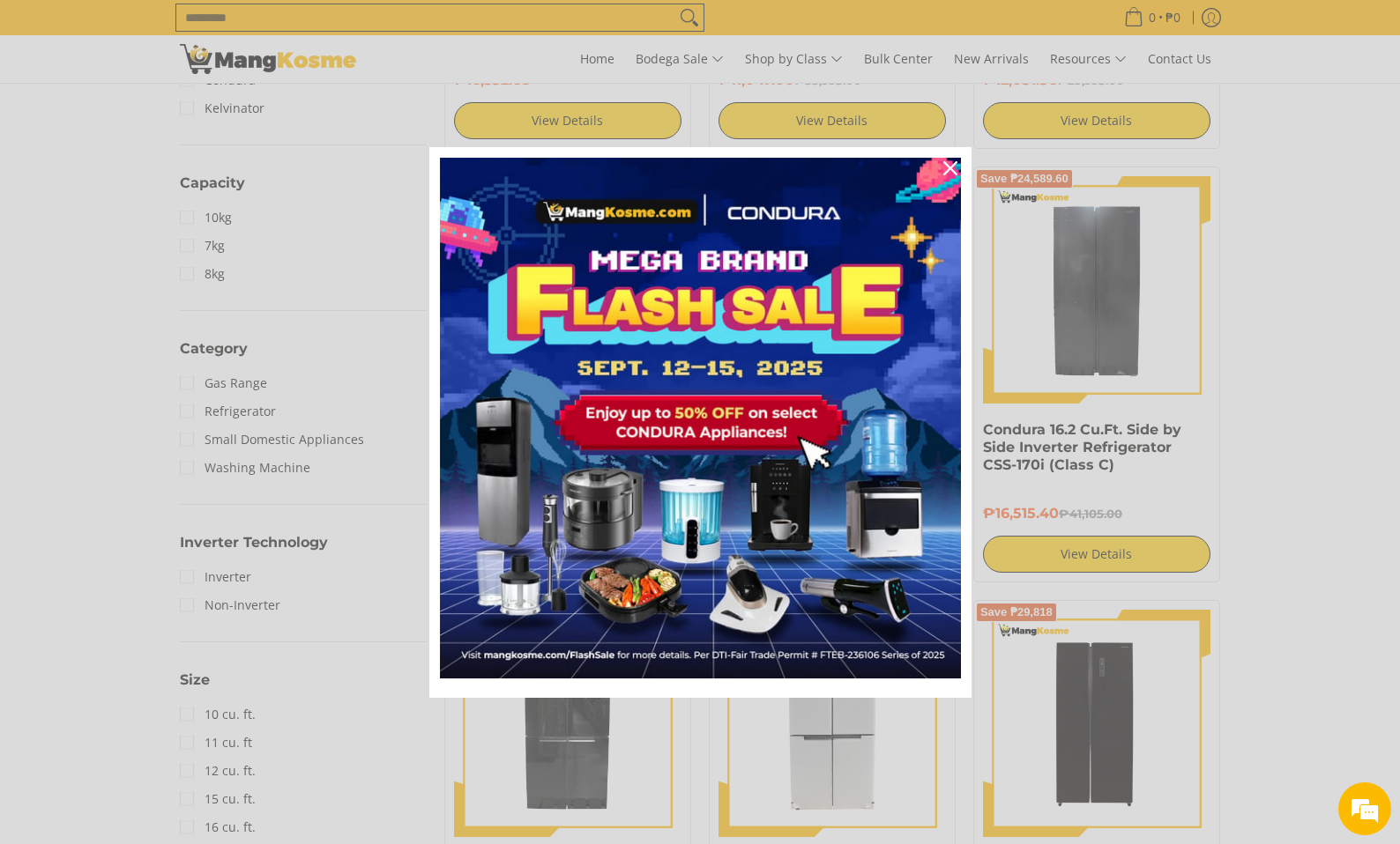
scroll to position [1145, 0]
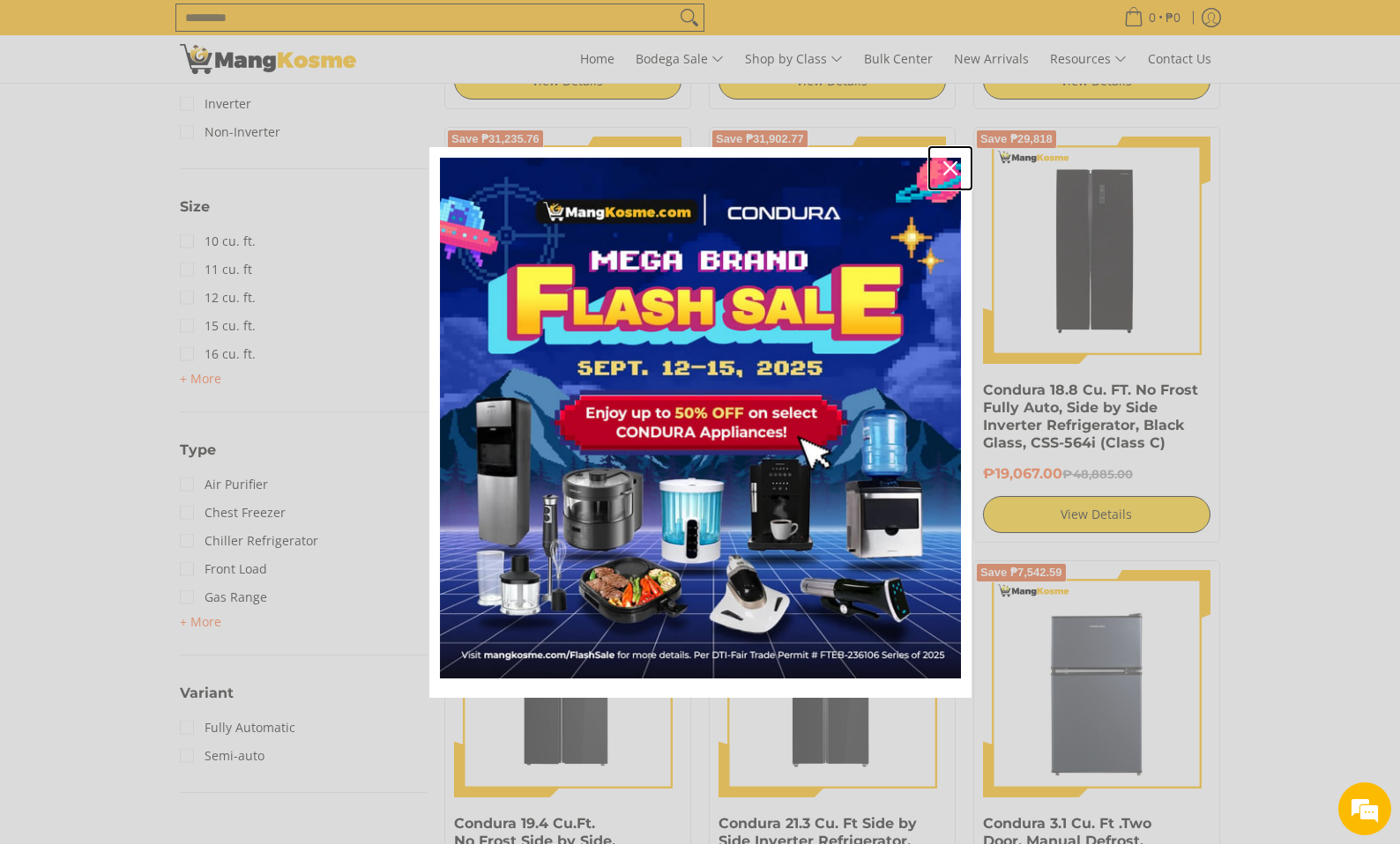
click at [946, 163] on icon "close icon" at bounding box center [949, 168] width 14 height 14
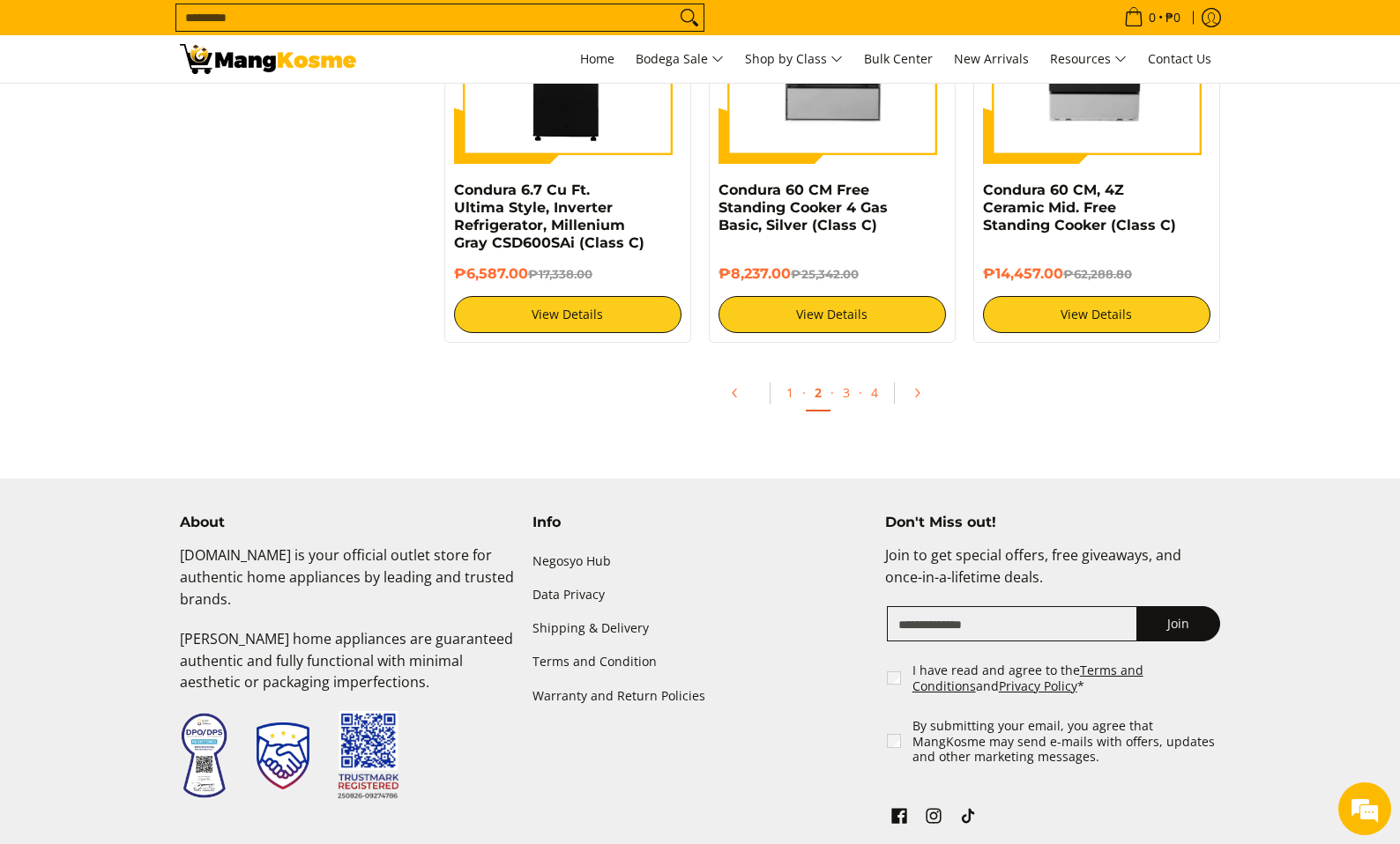
scroll to position [3523, 0]
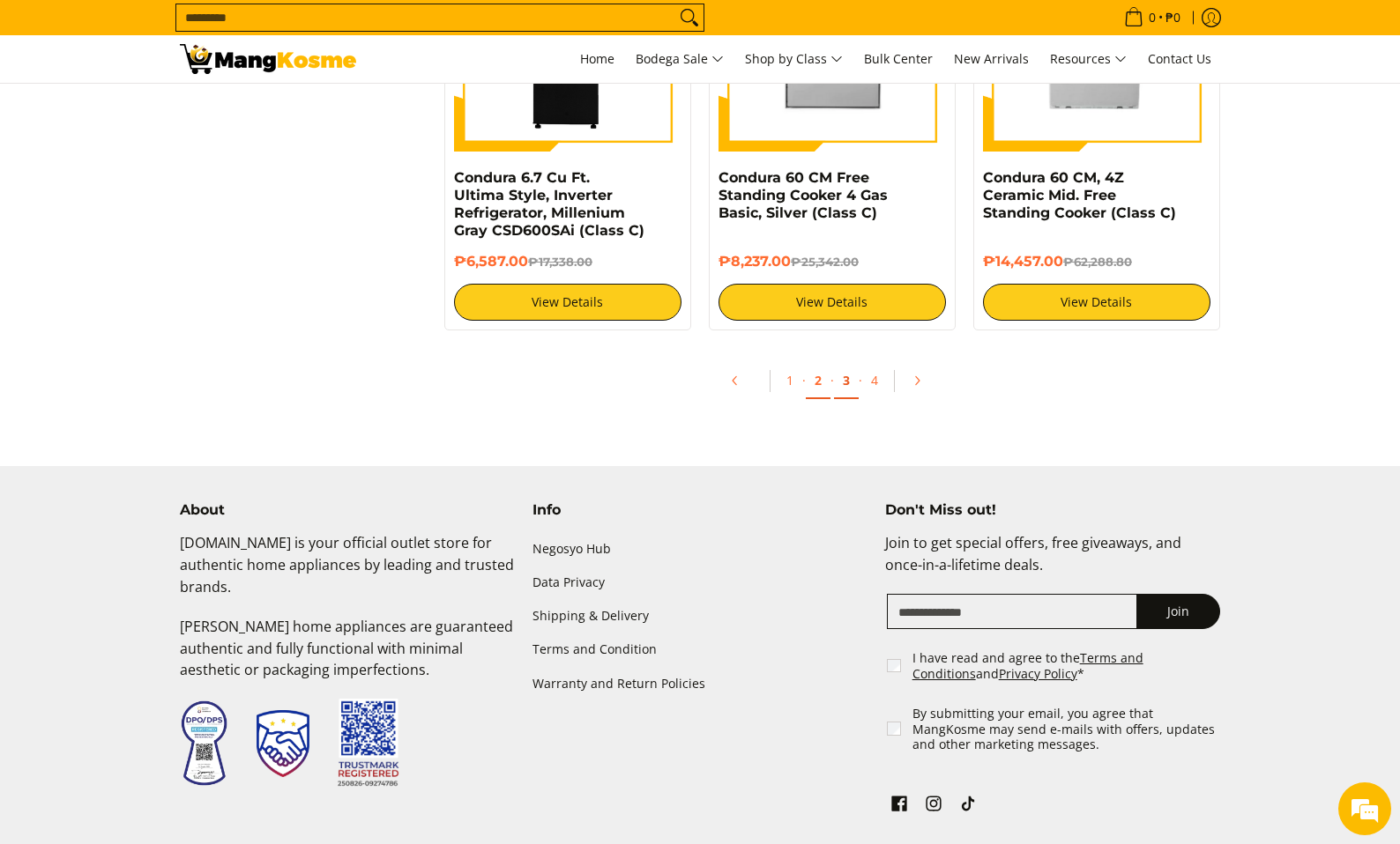
click at [847, 377] on link "3" at bounding box center [845, 381] width 25 height 36
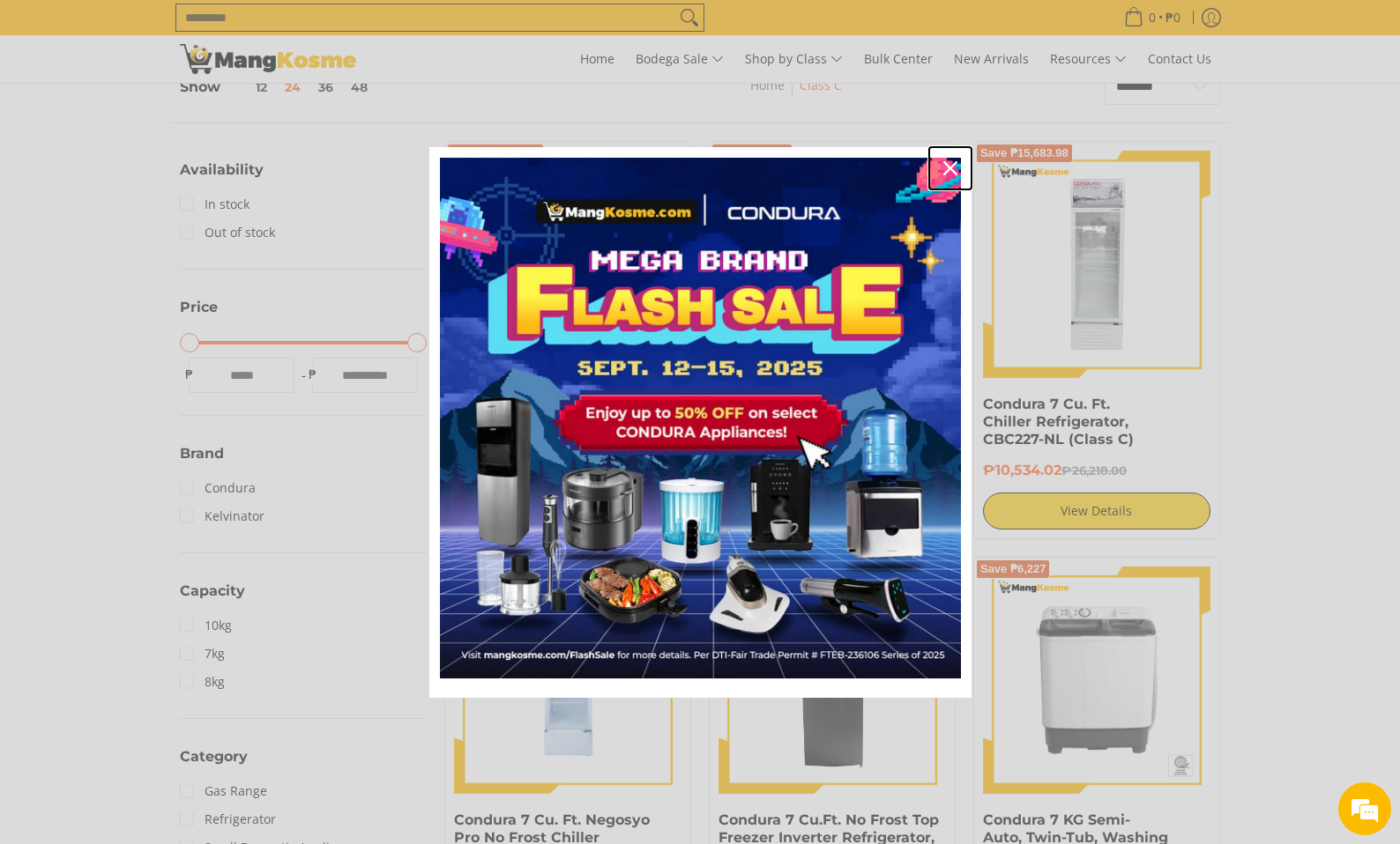
click at [949, 170] on icon "close icon" at bounding box center [949, 168] width 14 height 14
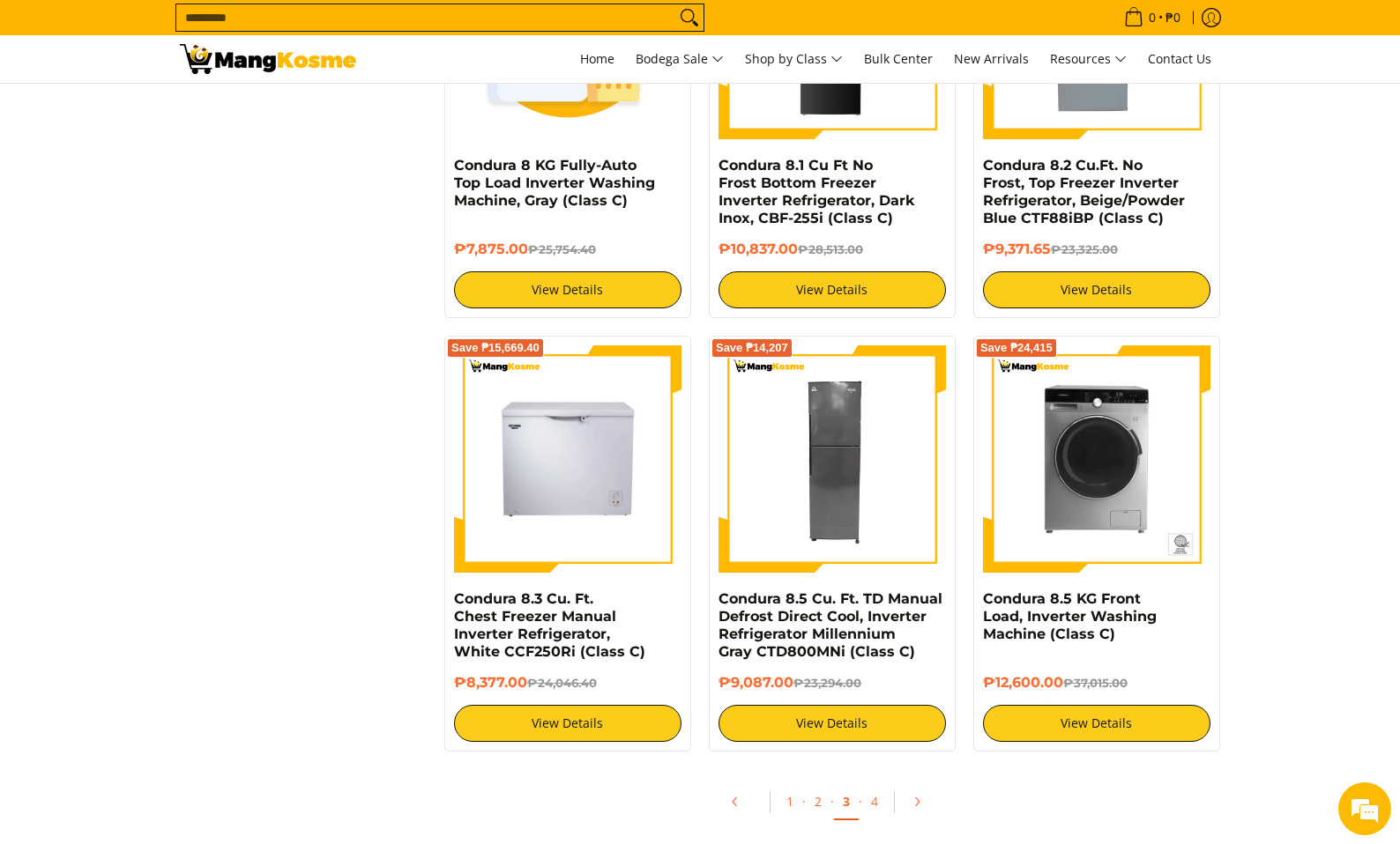
scroll to position [3171, 0]
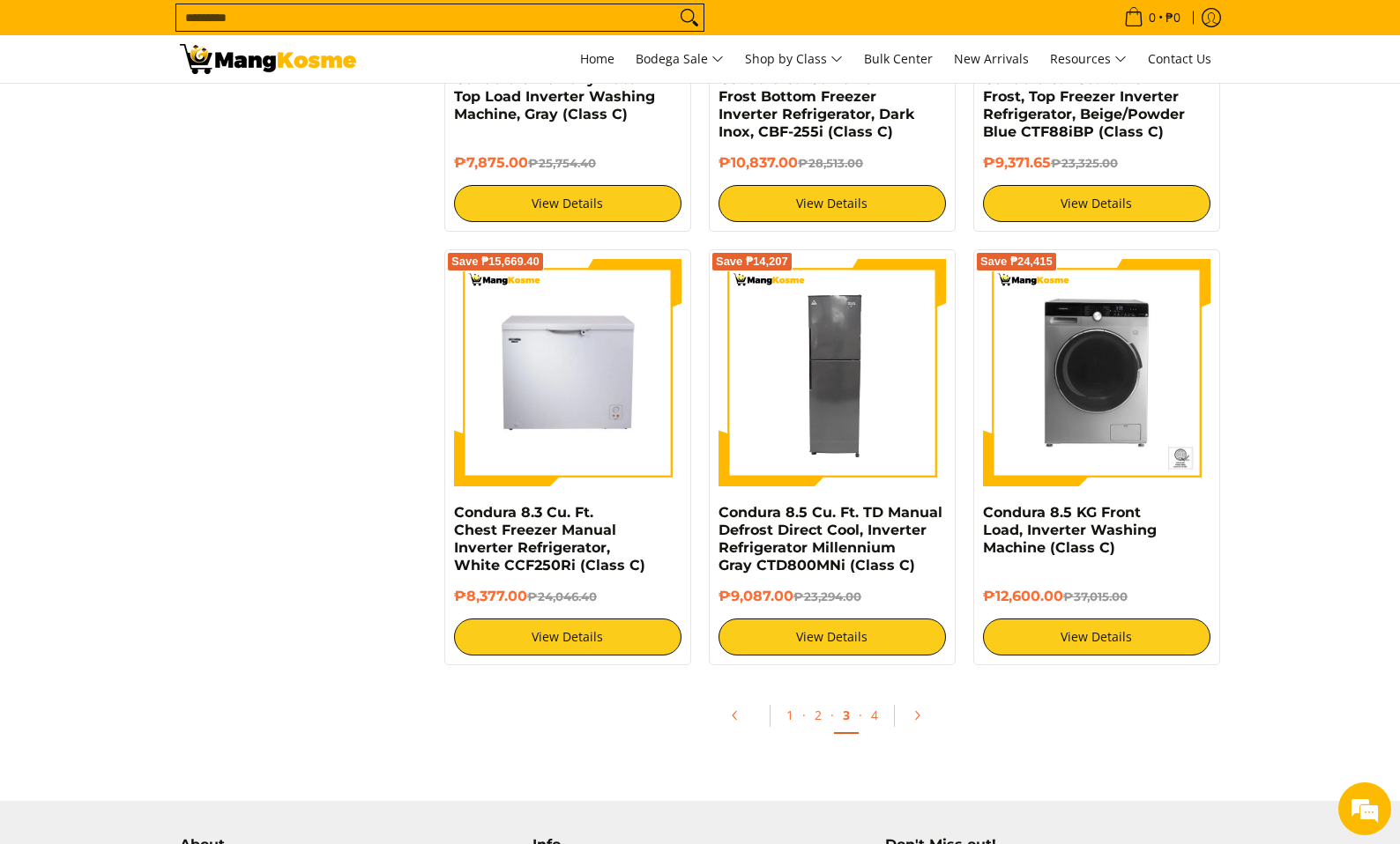
click at [867, 716] on link "4" at bounding box center [874, 716] width 25 height 36
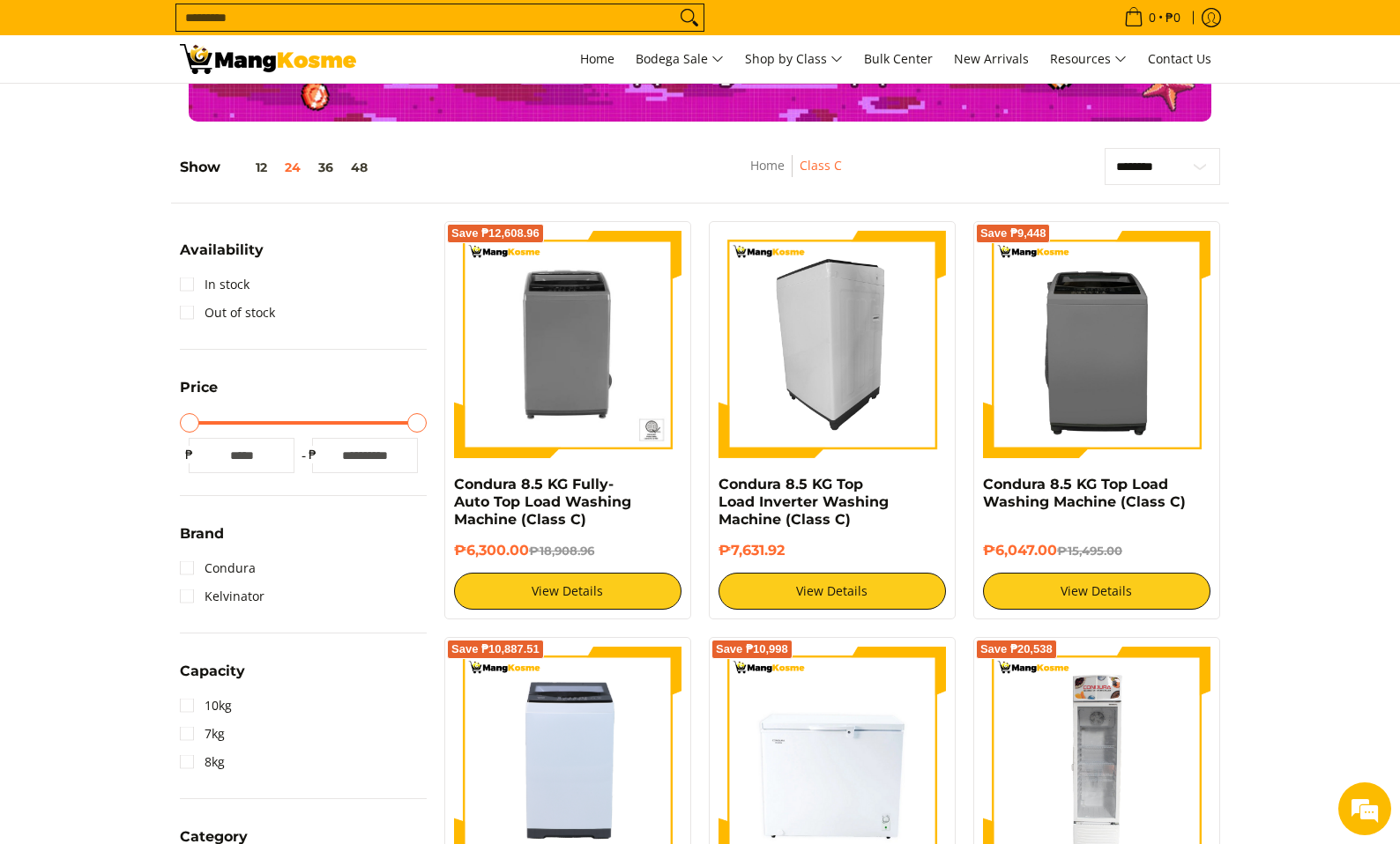
scroll to position [264, 0]
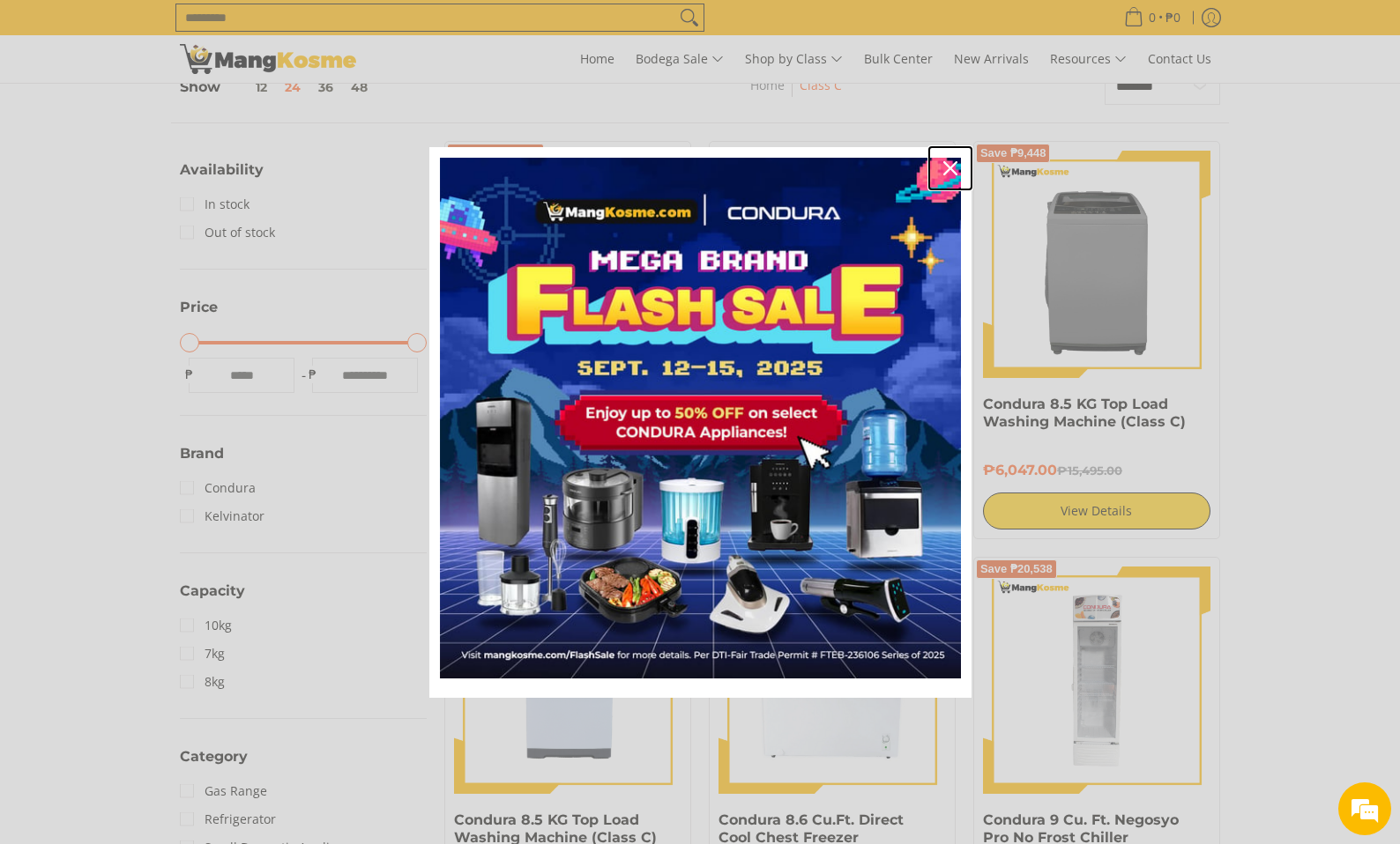
click at [945, 173] on icon "close icon" at bounding box center [949, 168] width 14 height 14
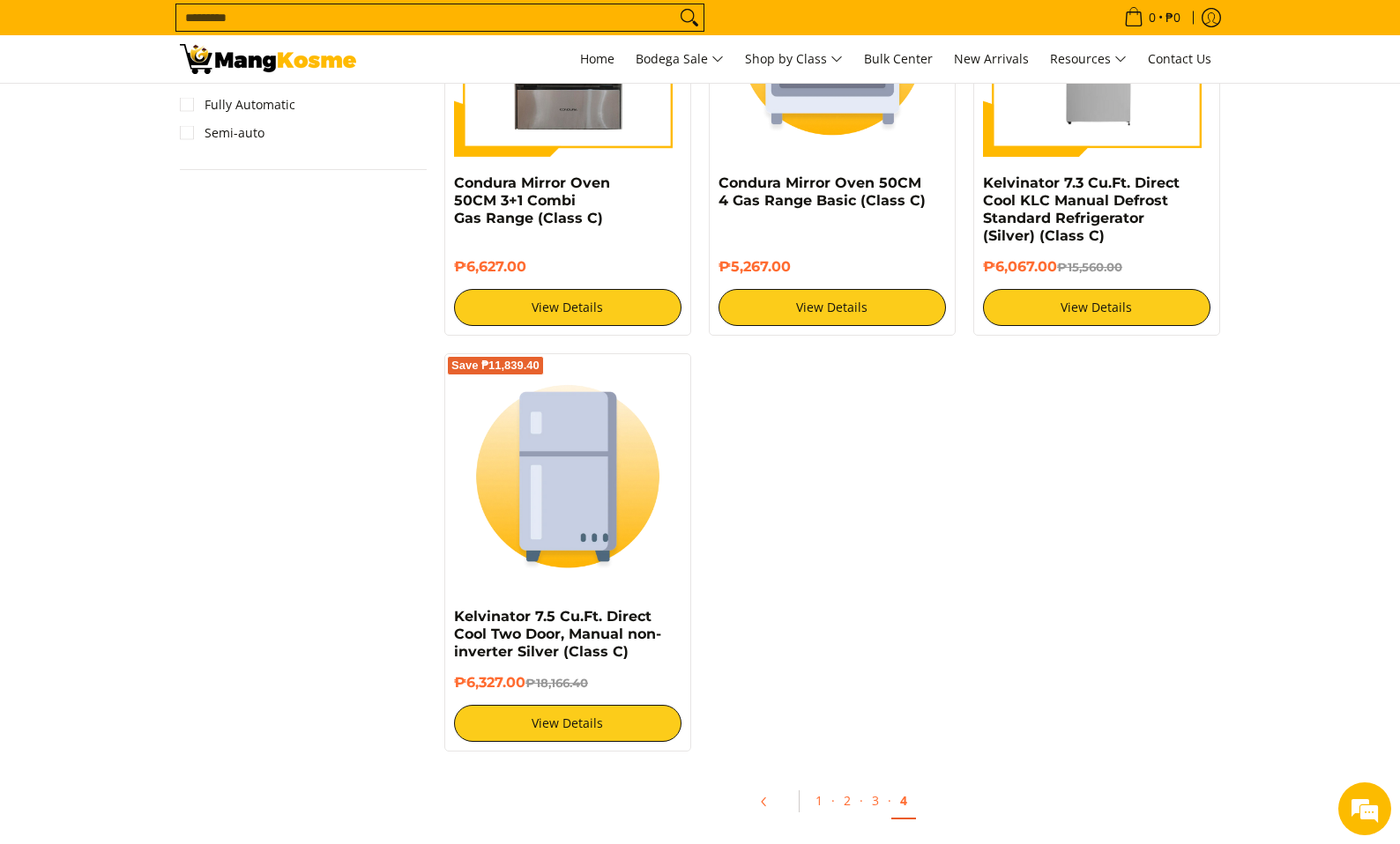
scroll to position [1938, 0]
